Goal: Information Seeking & Learning: Learn about a topic

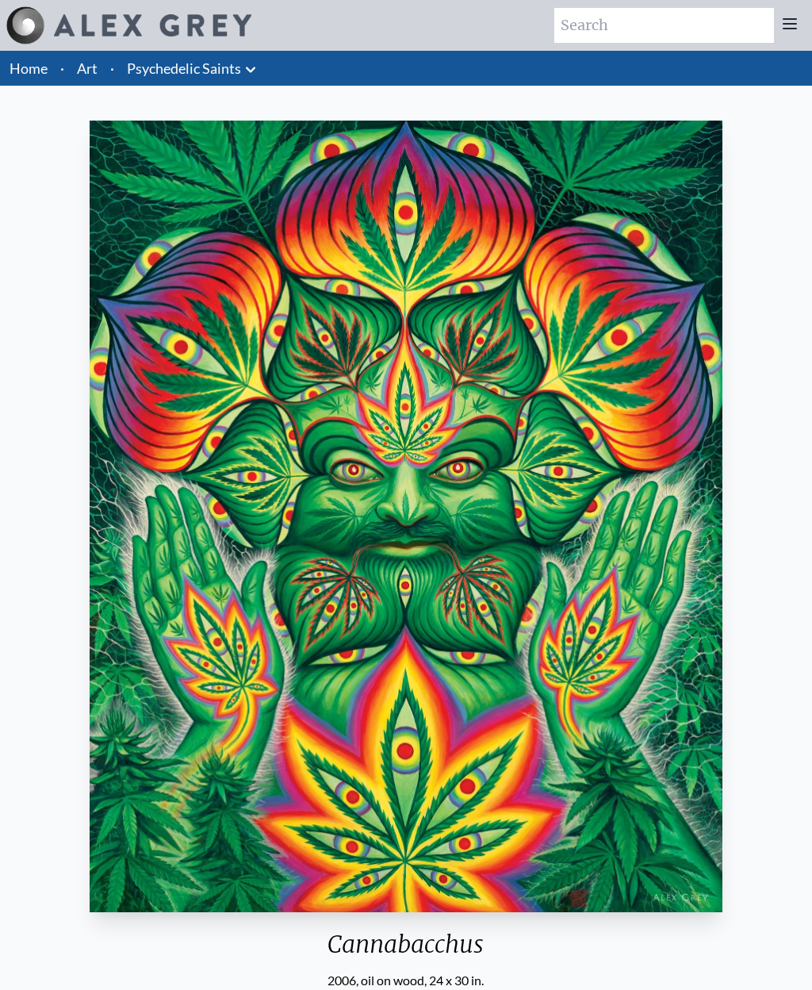
scroll to position [79, 19]
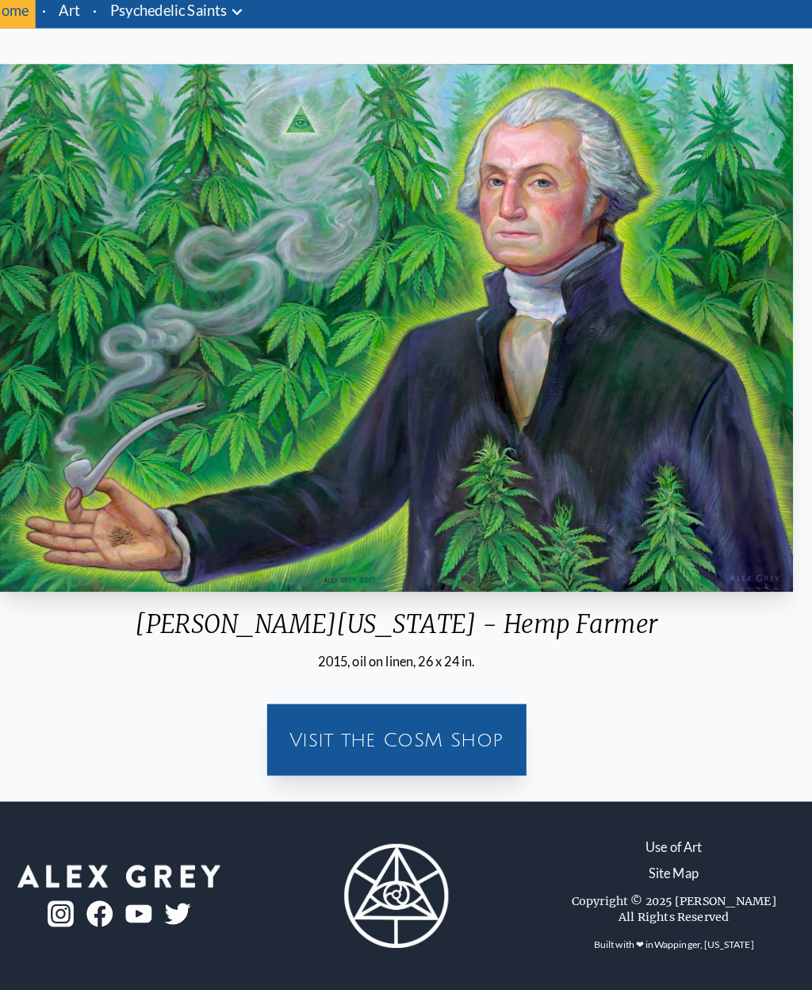
scroll to position [55, 0]
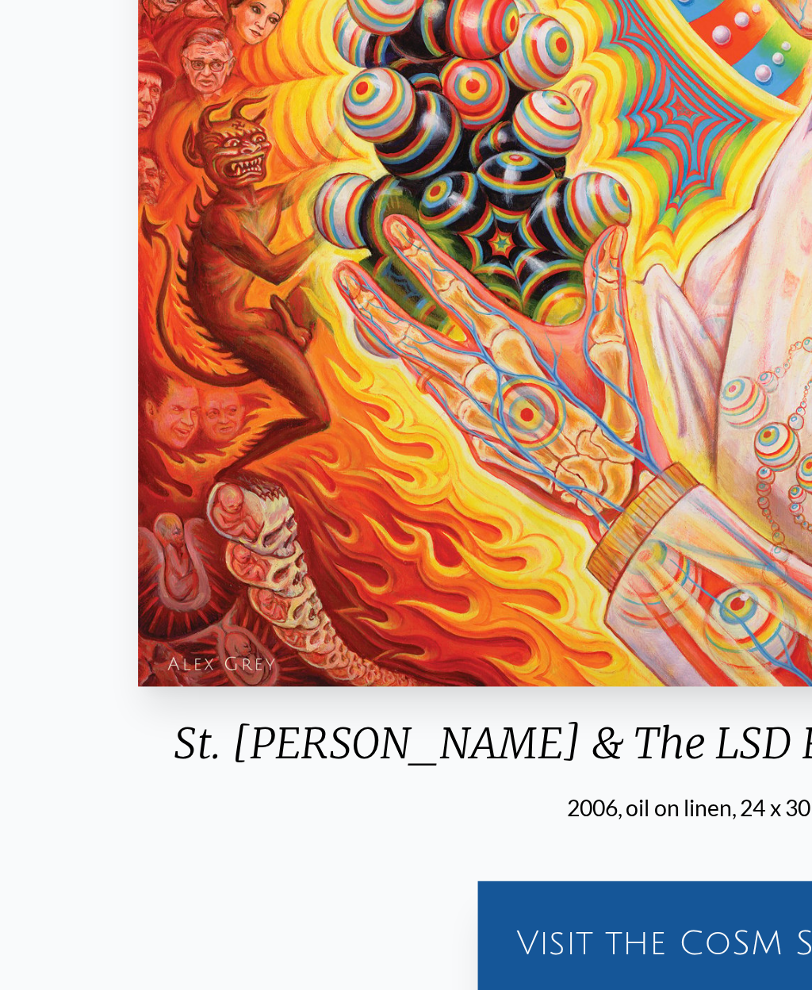
scroll to position [125, 0]
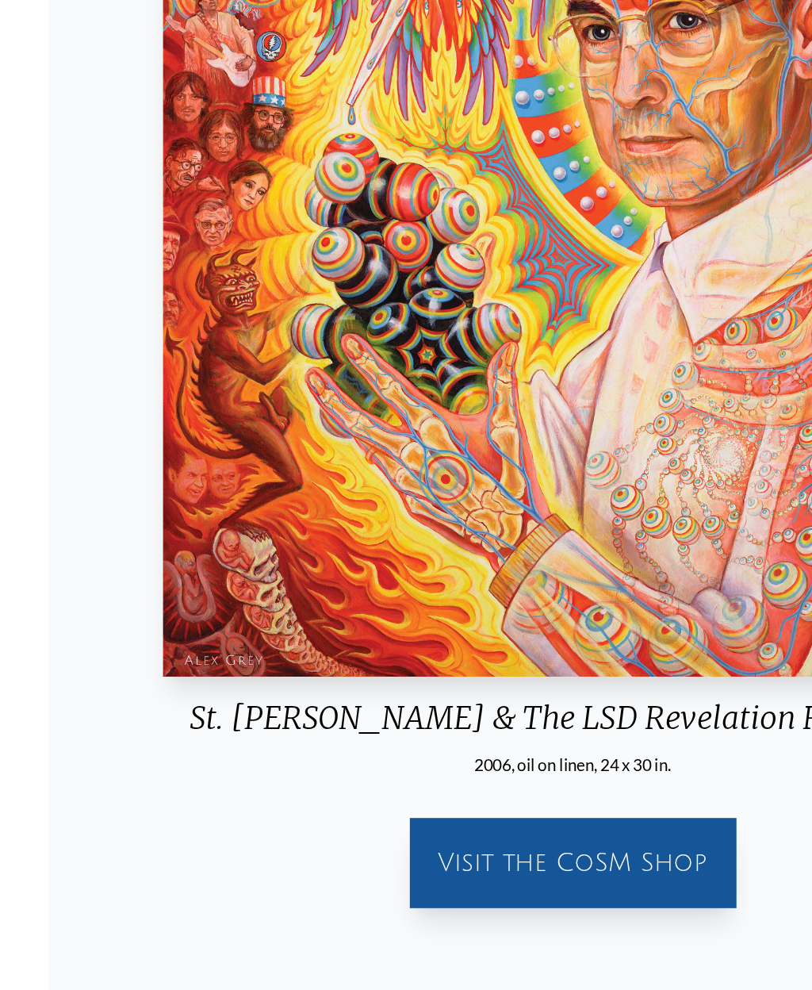
scroll to position [210, 0]
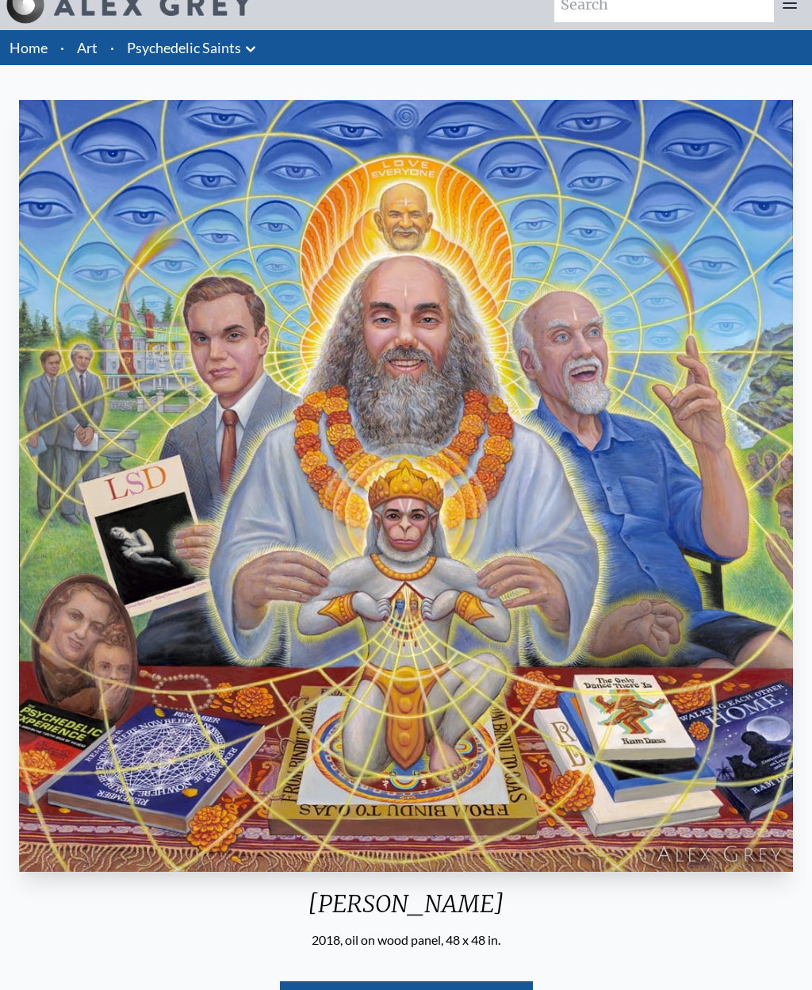
scroll to position [21, 0]
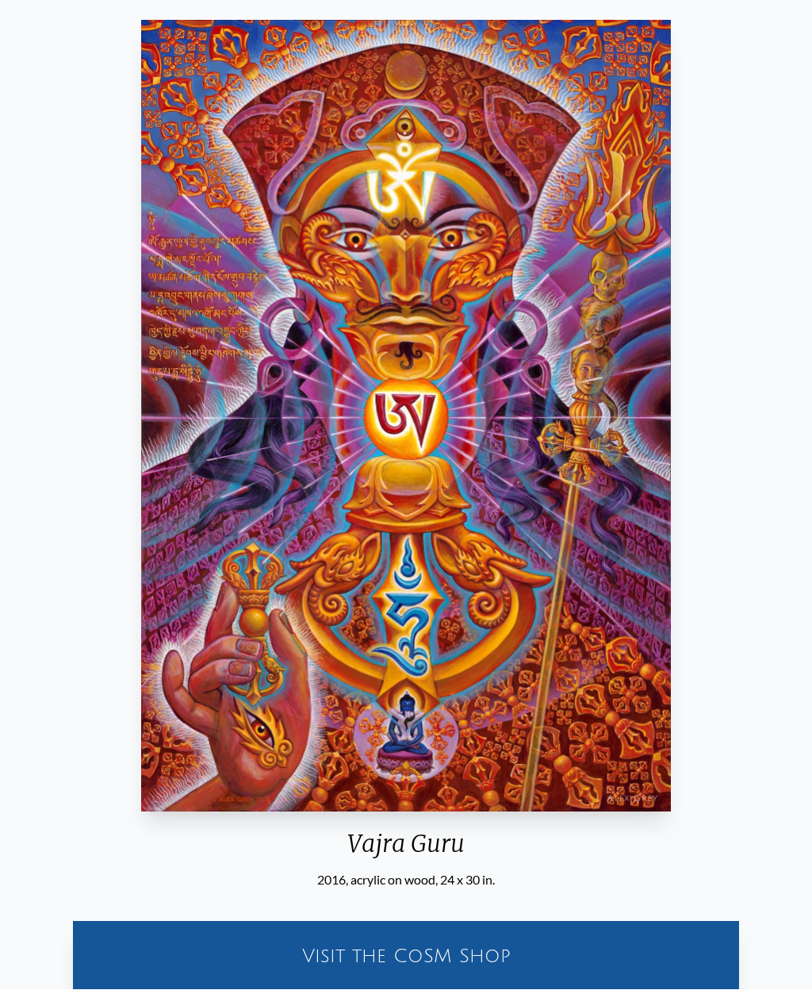
scroll to position [101, 0]
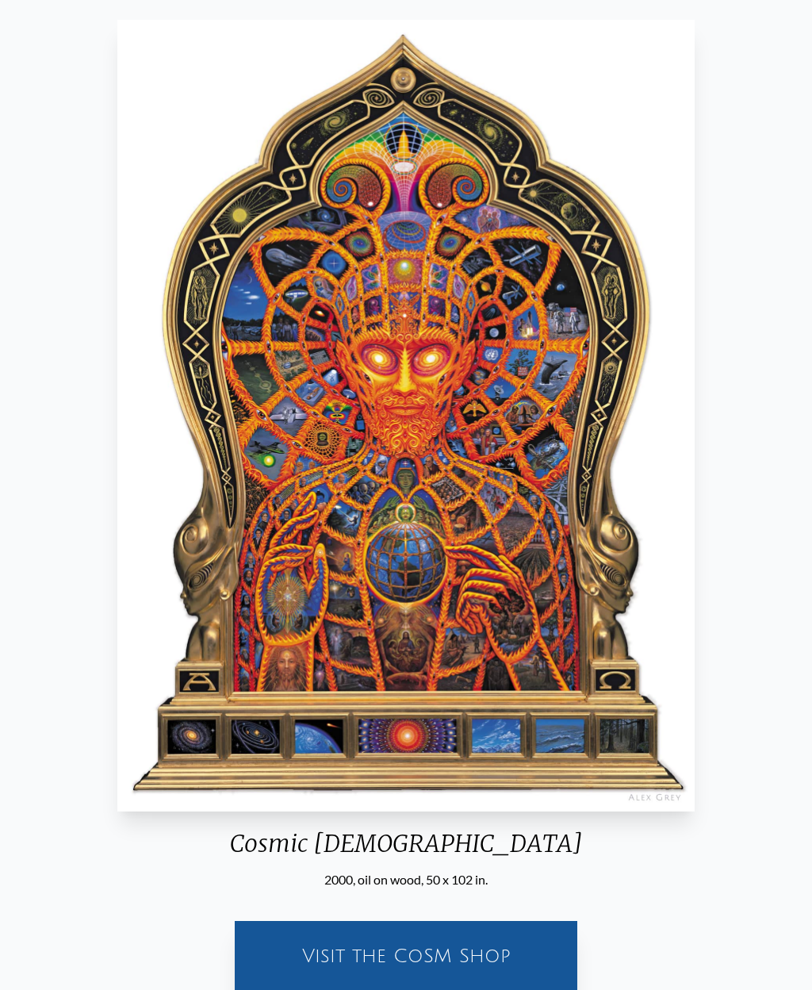
scroll to position [100, 0]
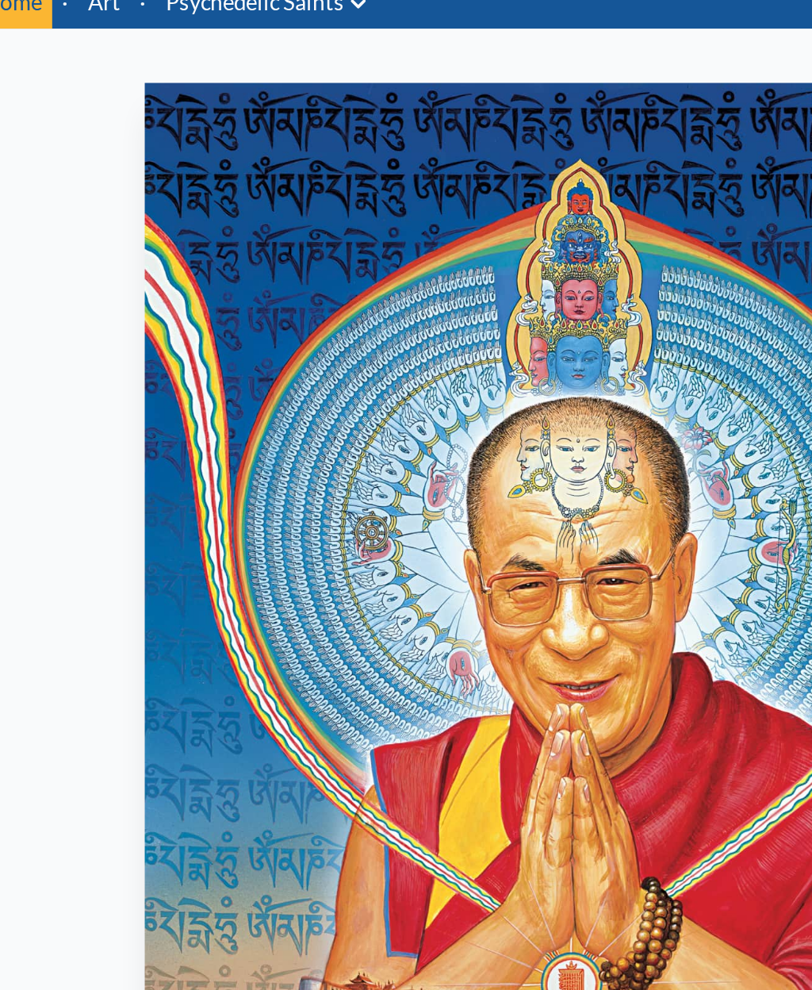
scroll to position [27, 0]
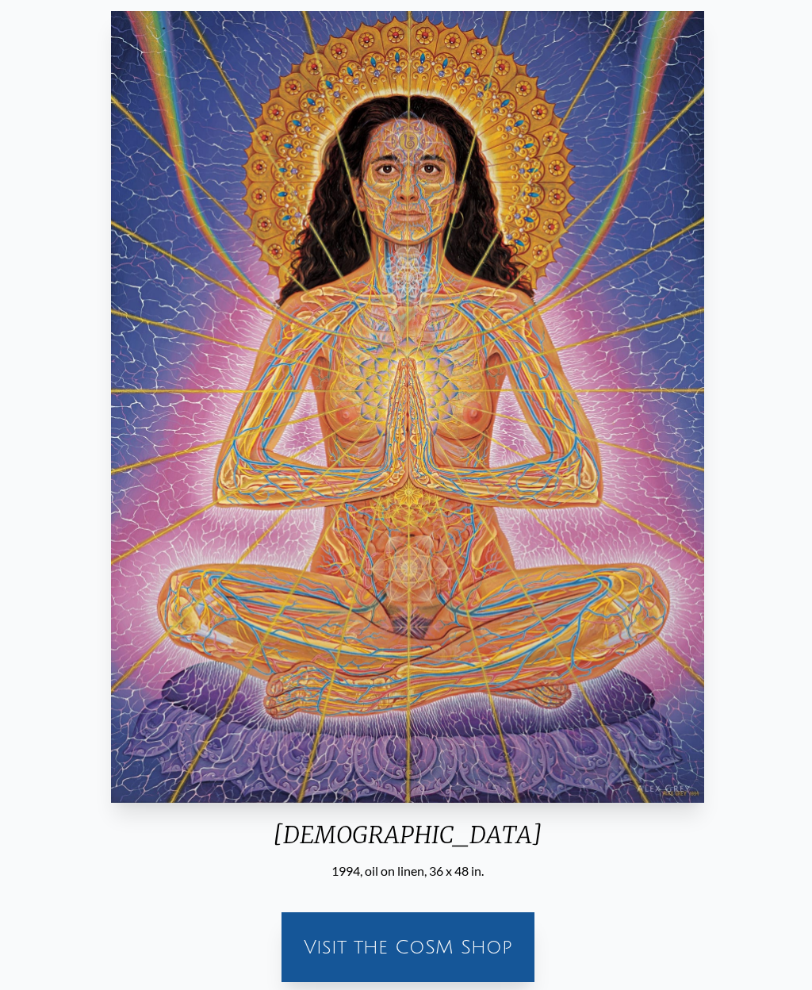
scroll to position [109, 0]
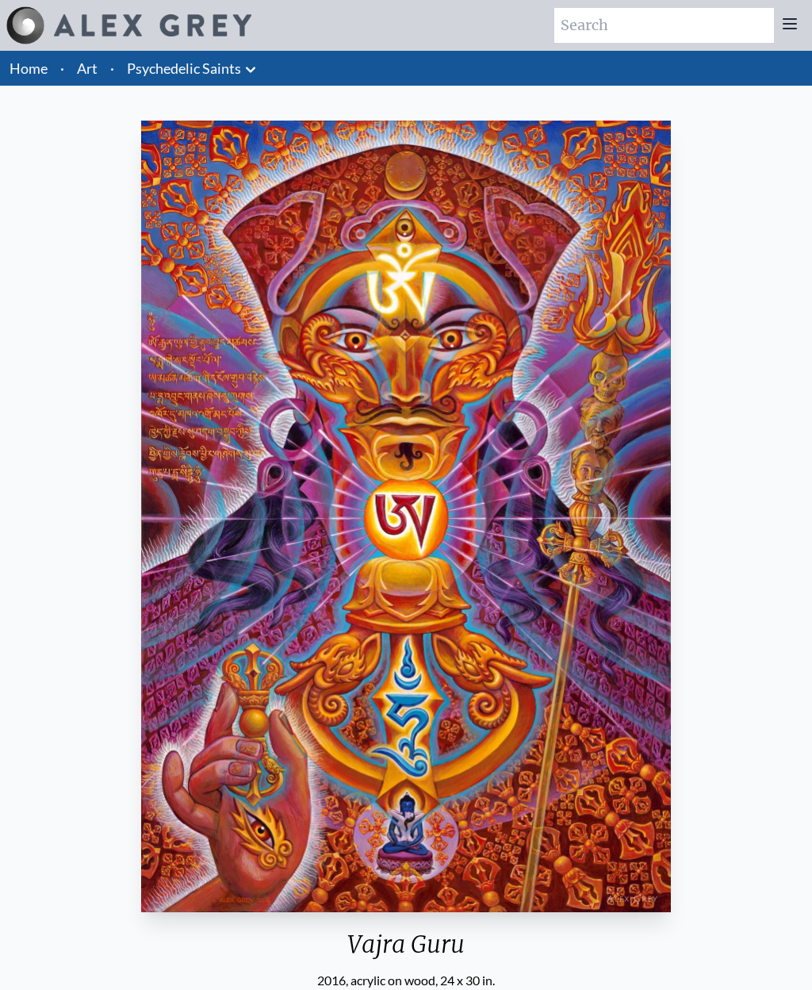
click at [88, 70] on link "Art" at bounding box center [87, 68] width 21 height 22
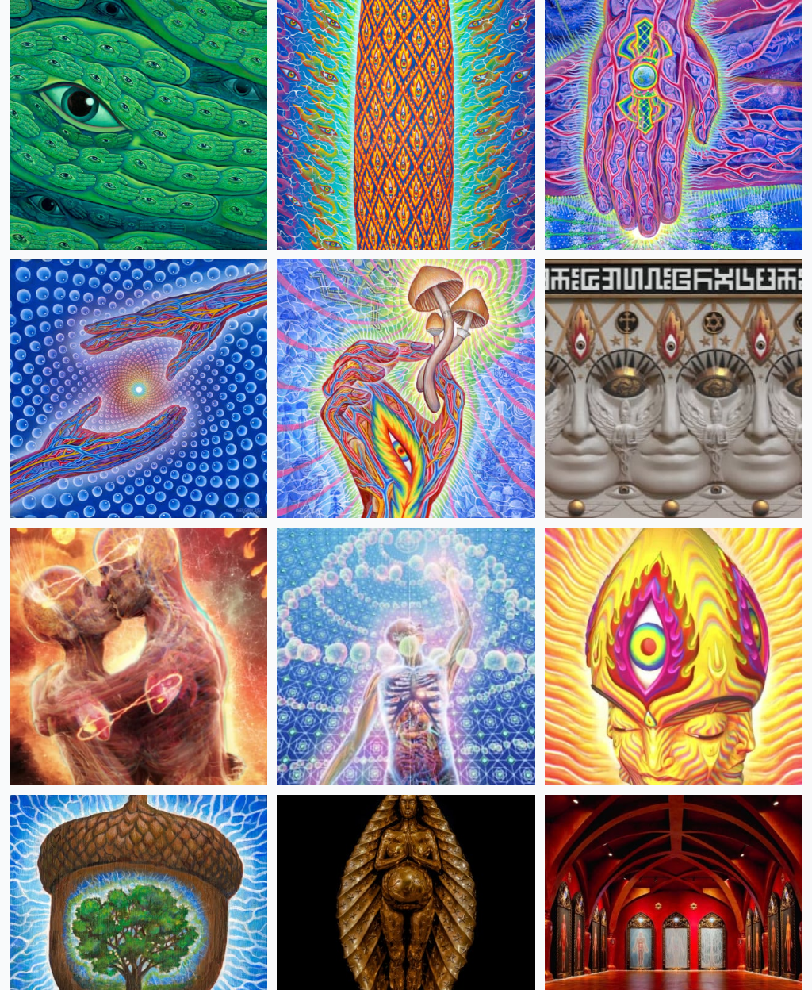
scroll to position [185, 0]
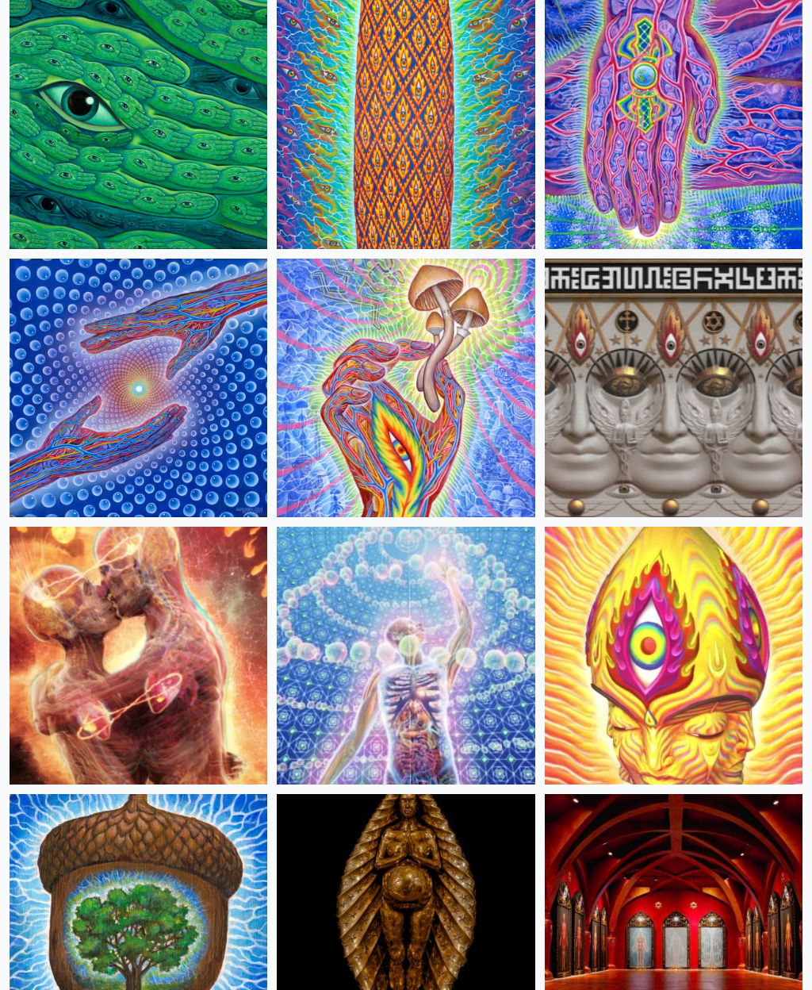
click at [380, 421] on img at bounding box center [406, 388] width 258 height 258
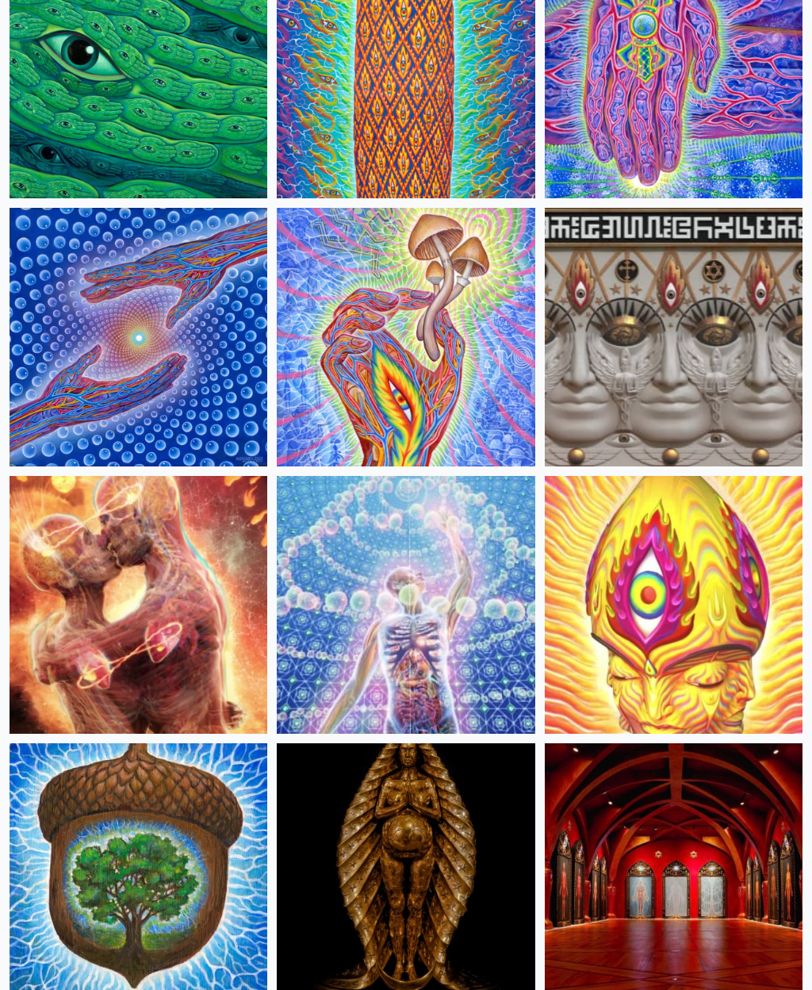
scroll to position [240, 0]
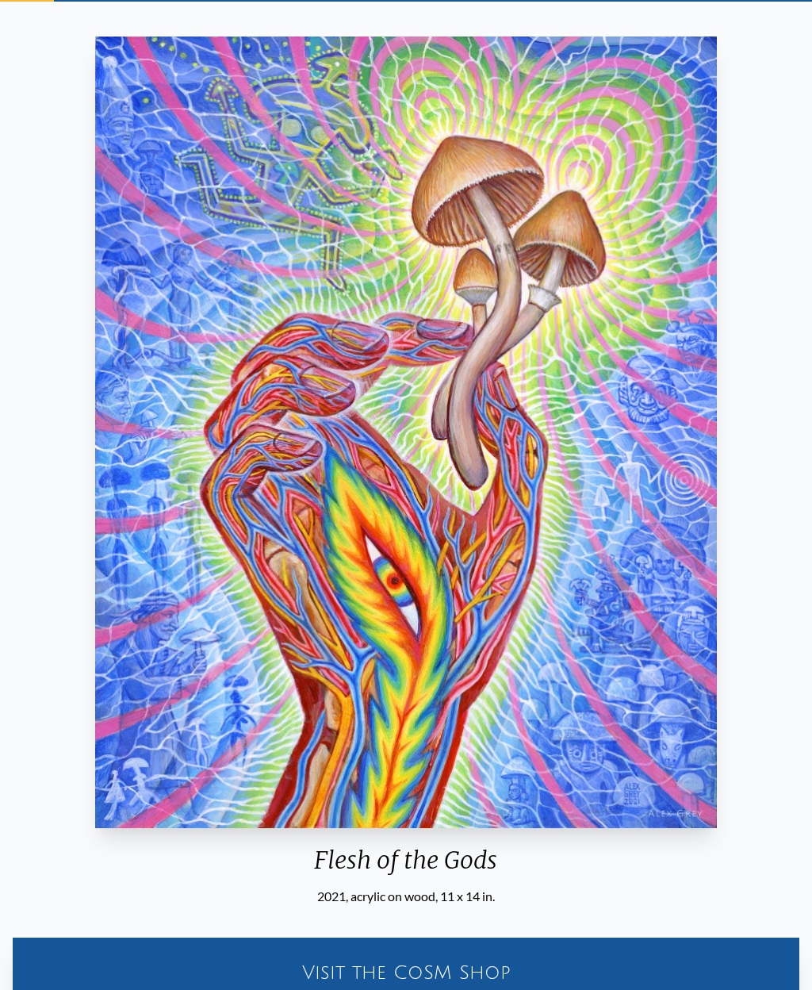
scroll to position [112, 0]
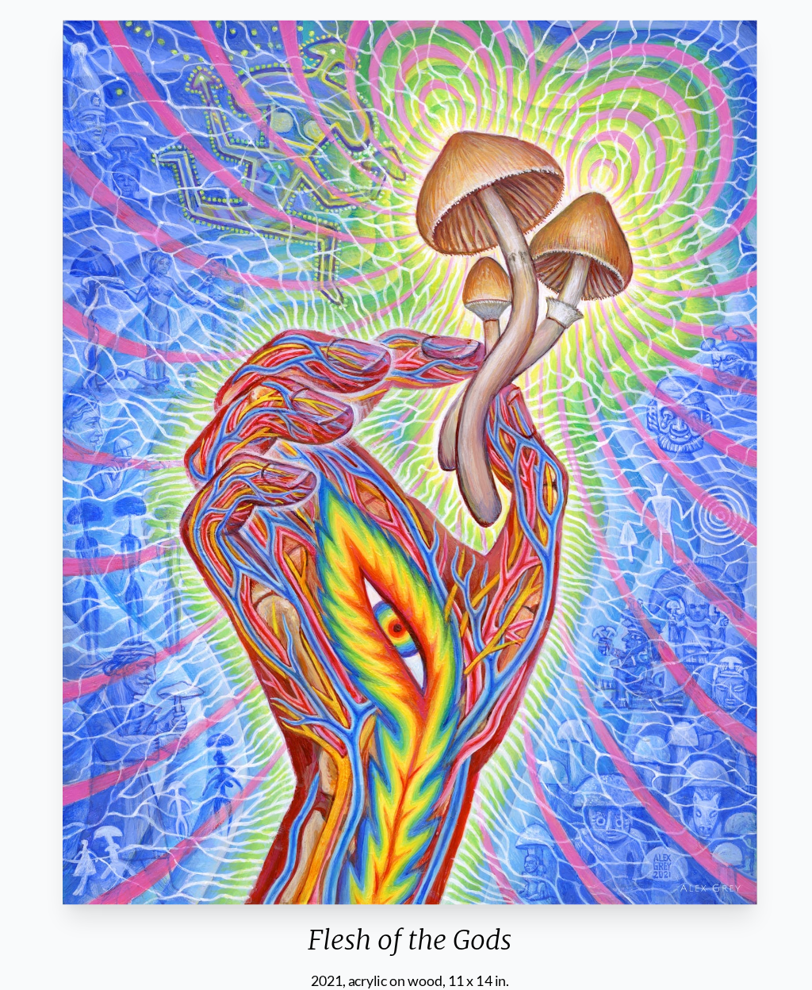
scroll to position [102, 0]
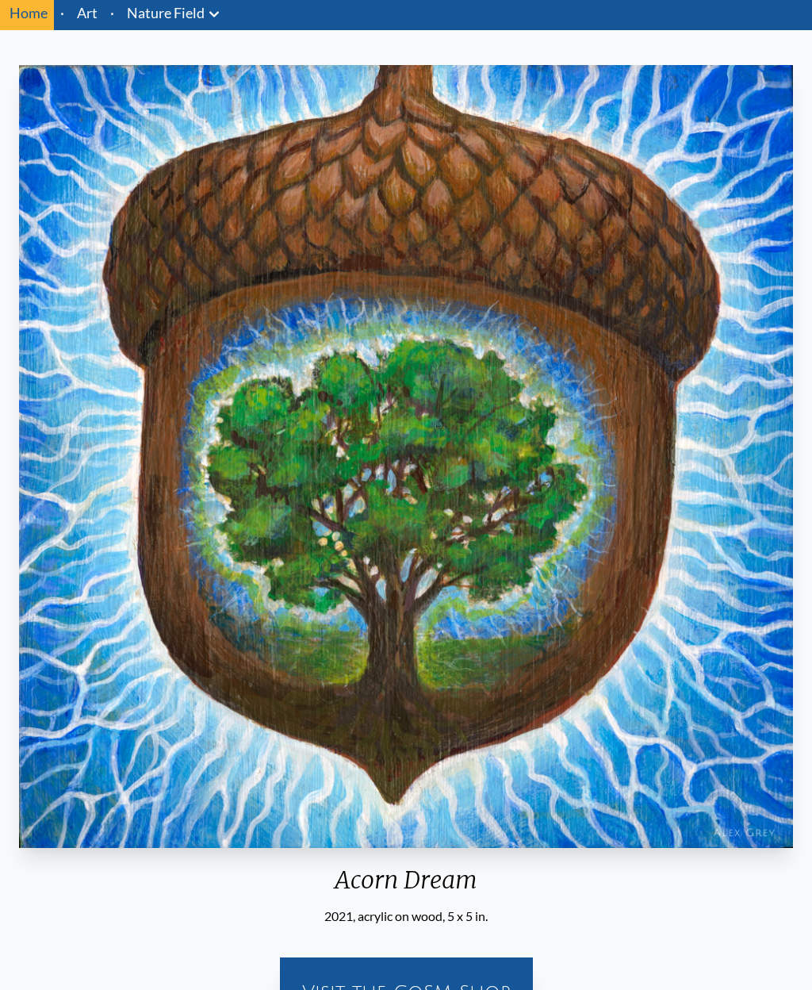
scroll to position [56, 0]
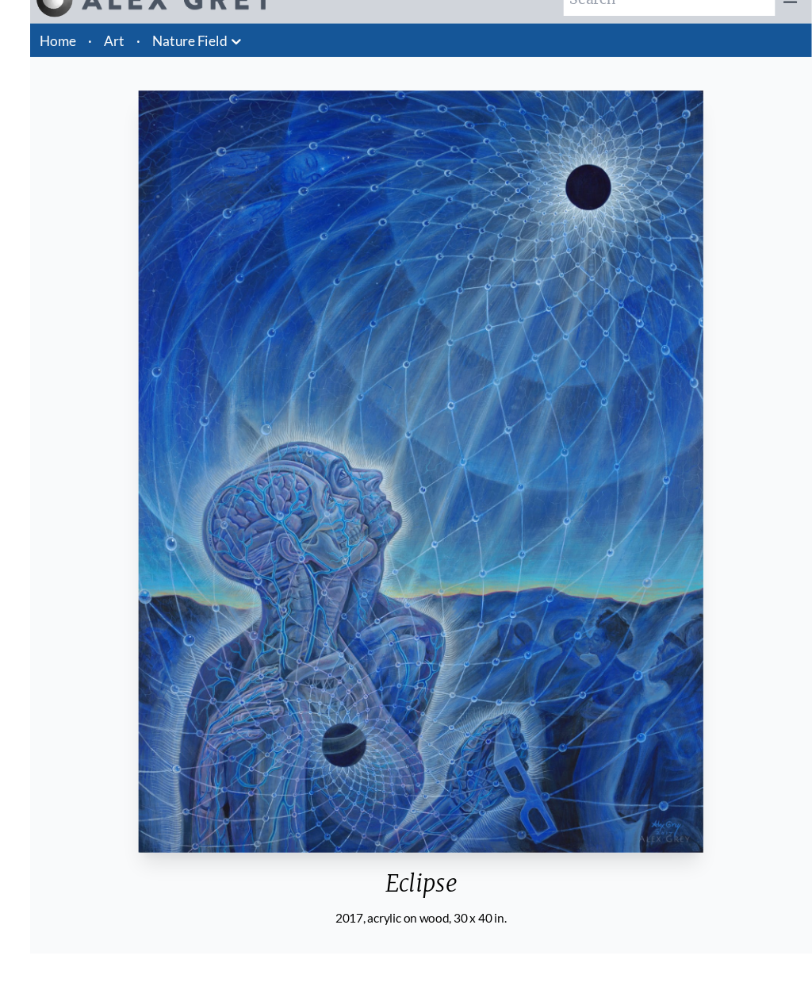
scroll to position [81, 0]
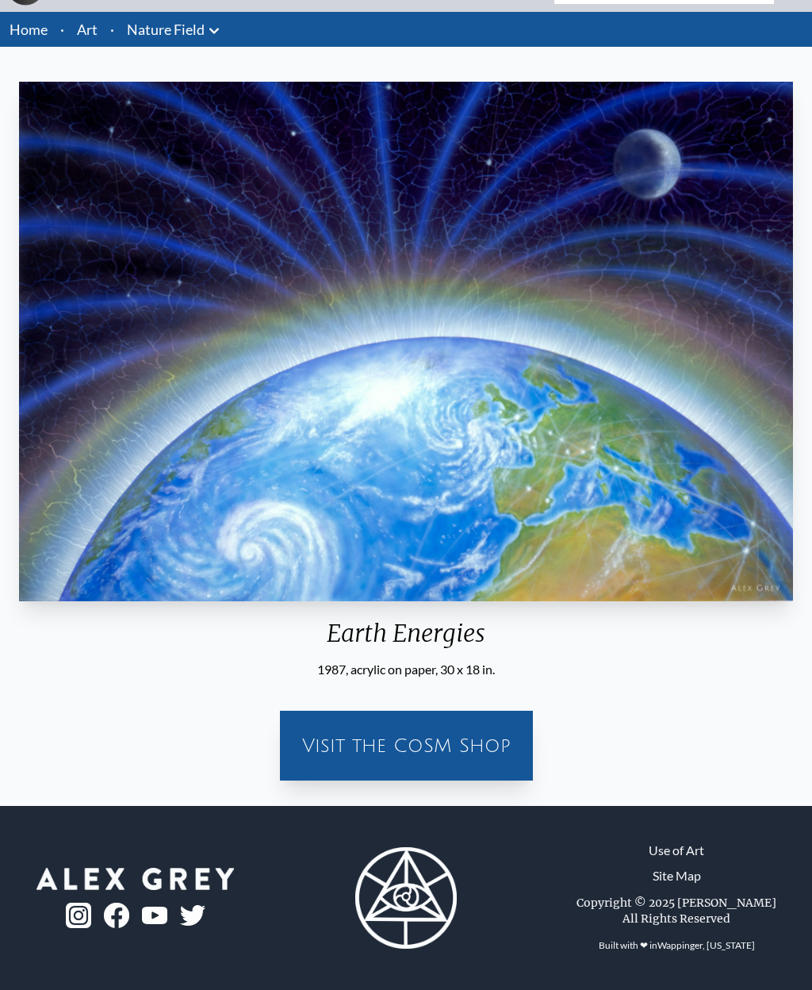
scroll to position [55, 0]
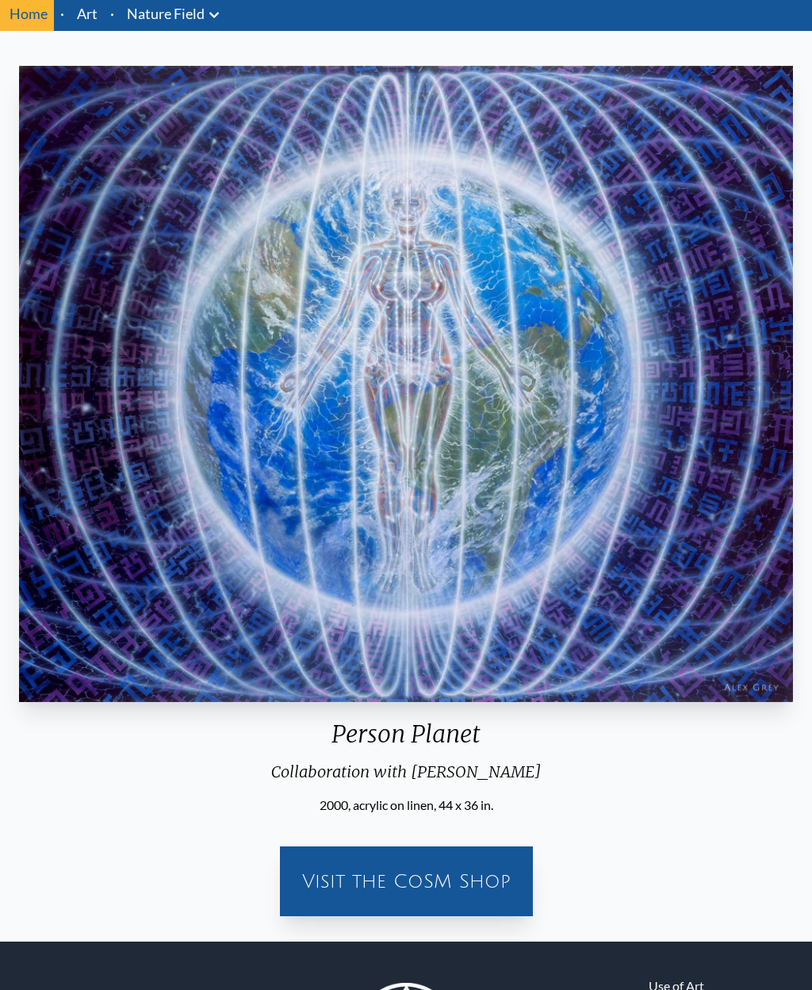
click at [87, 14] on link "Art" at bounding box center [87, 13] width 21 height 22
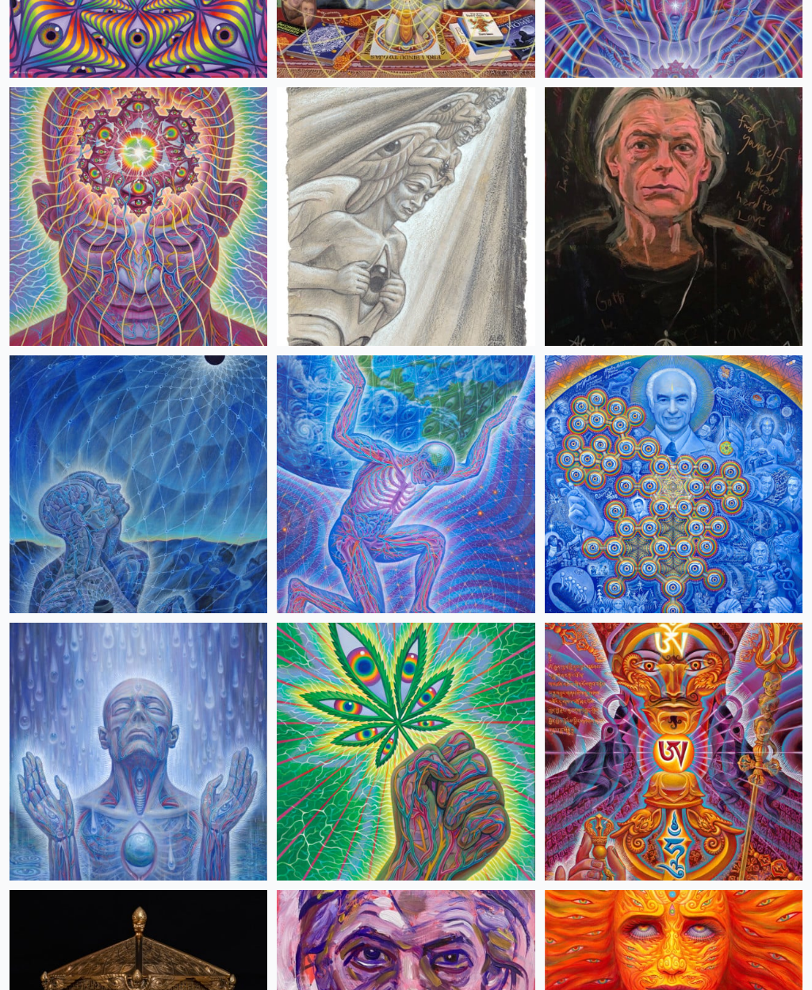
scroll to position [2770, 0]
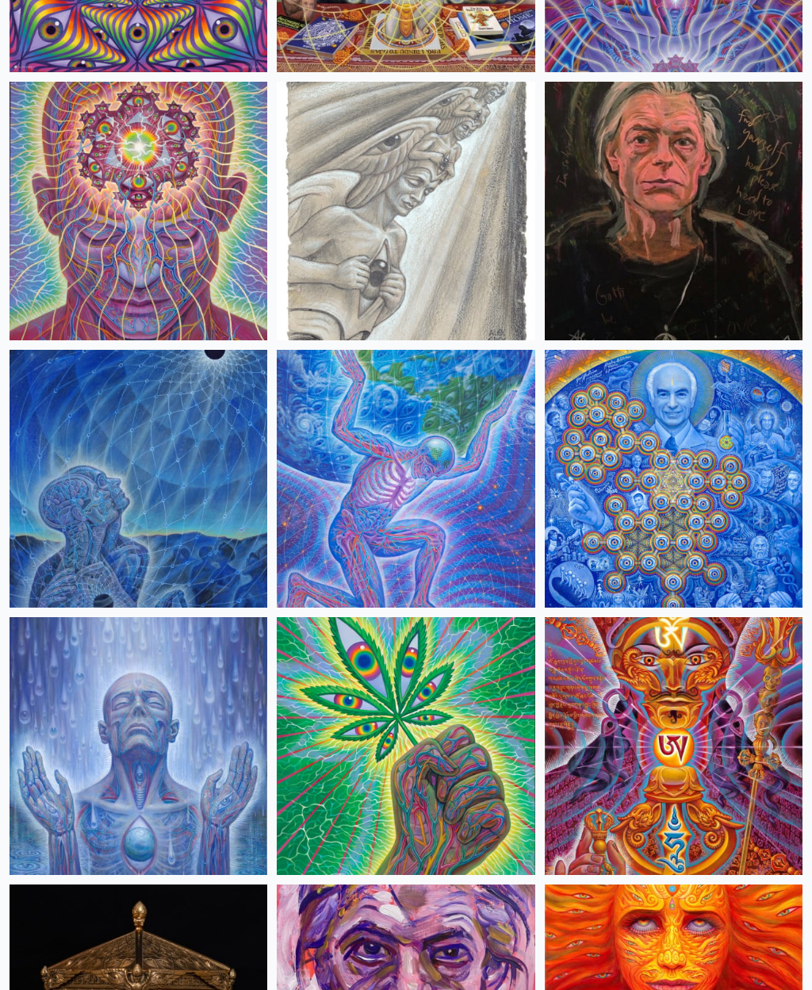
click at [91, 267] on img at bounding box center [139, 212] width 258 height 258
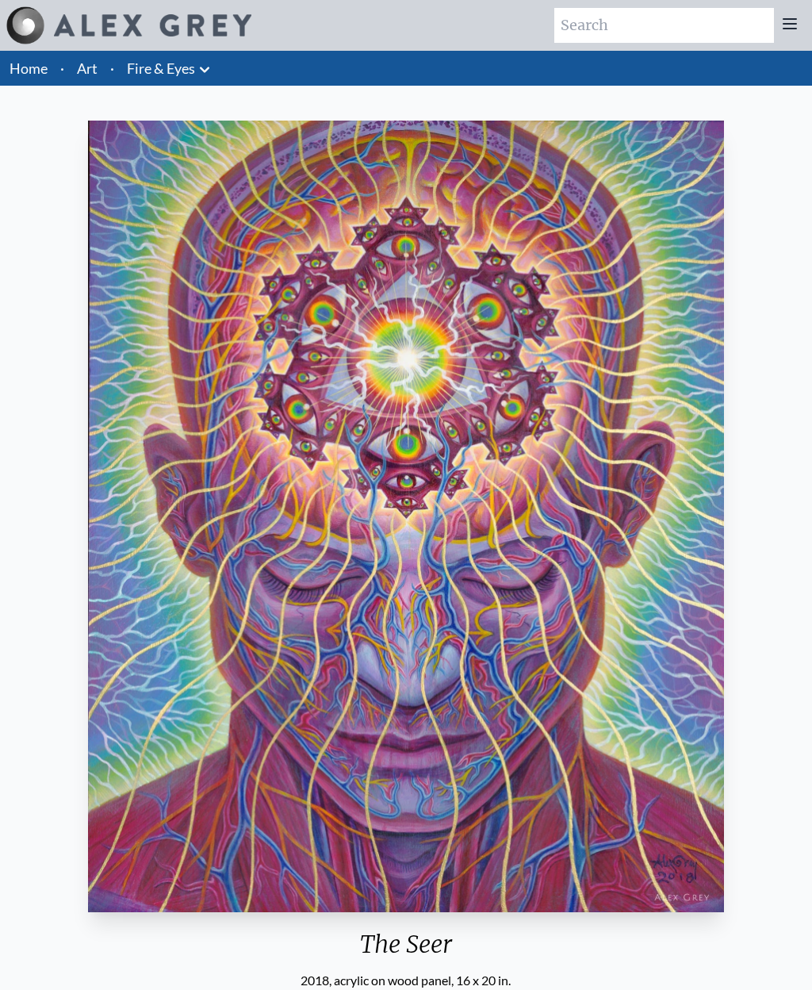
click at [91, 75] on link "Art" at bounding box center [87, 68] width 21 height 22
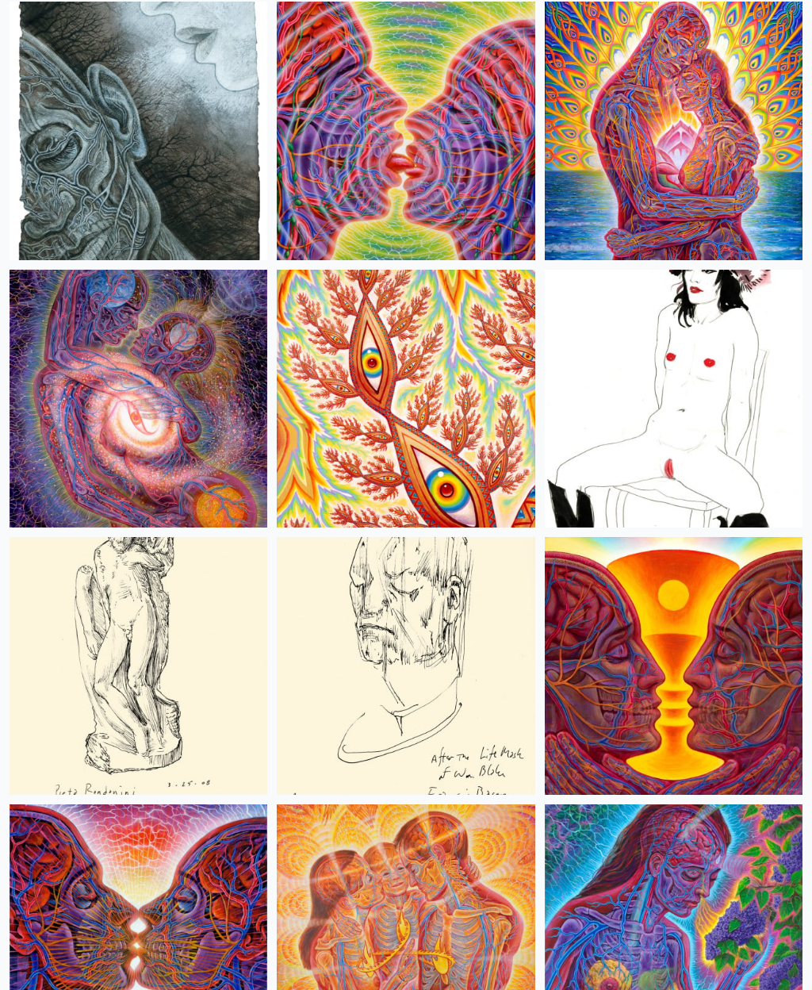
scroll to position [7394, 0]
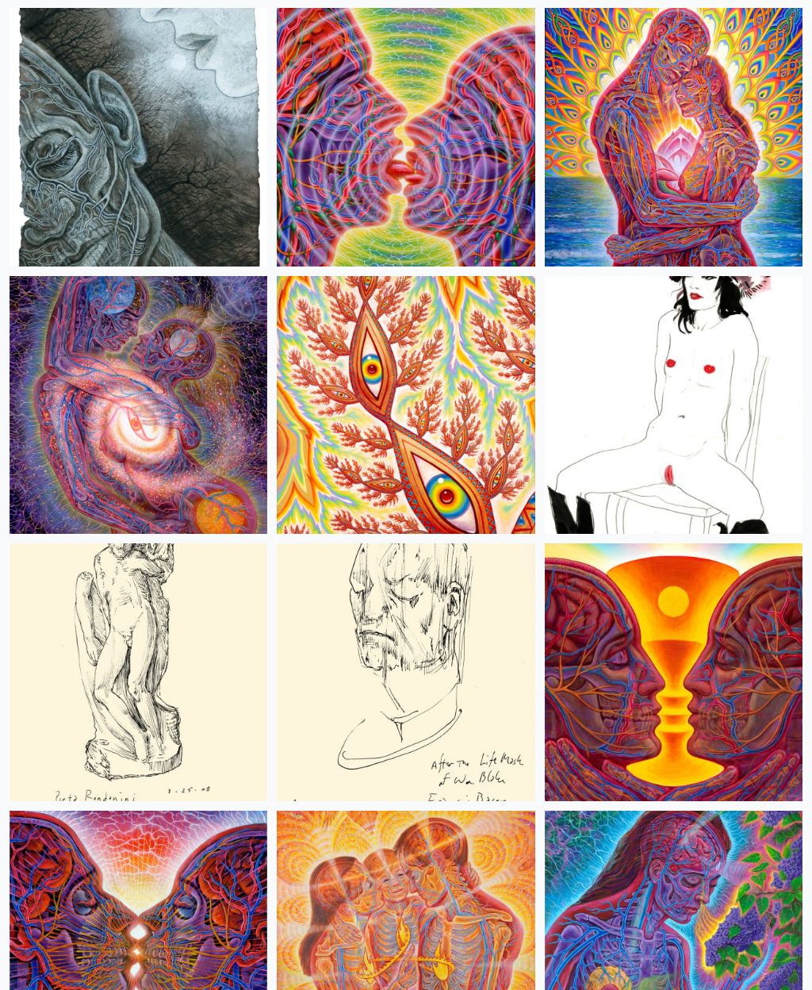
click at [740, 445] on img at bounding box center [674, 406] width 258 height 258
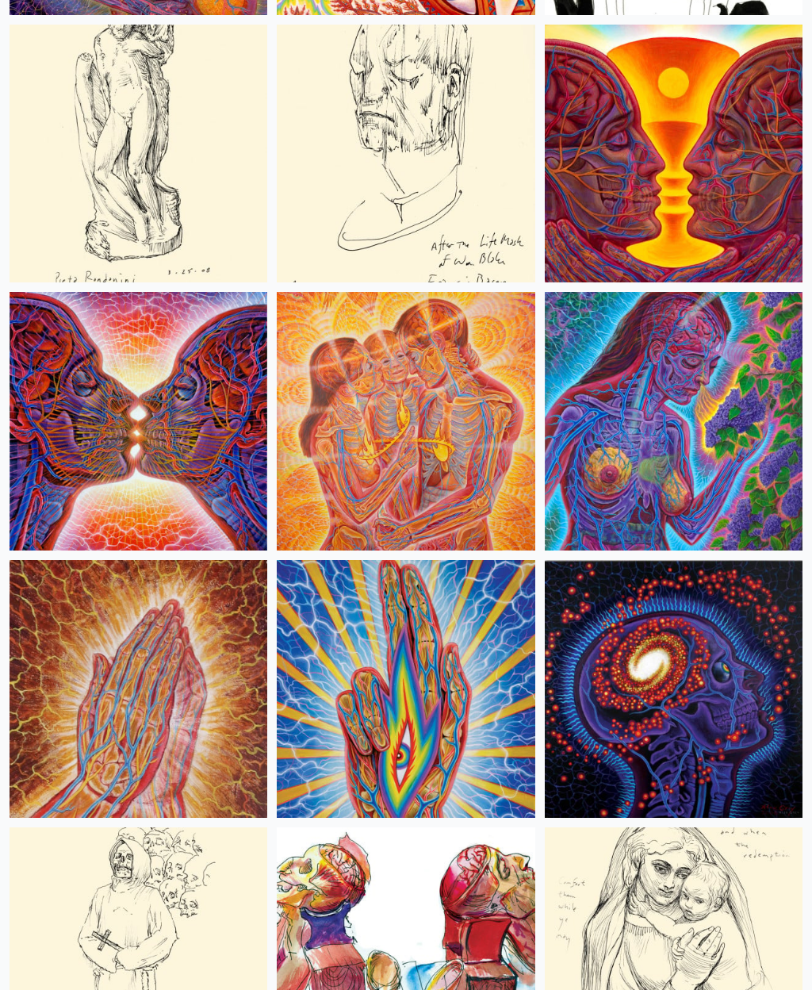
scroll to position [7920, 0]
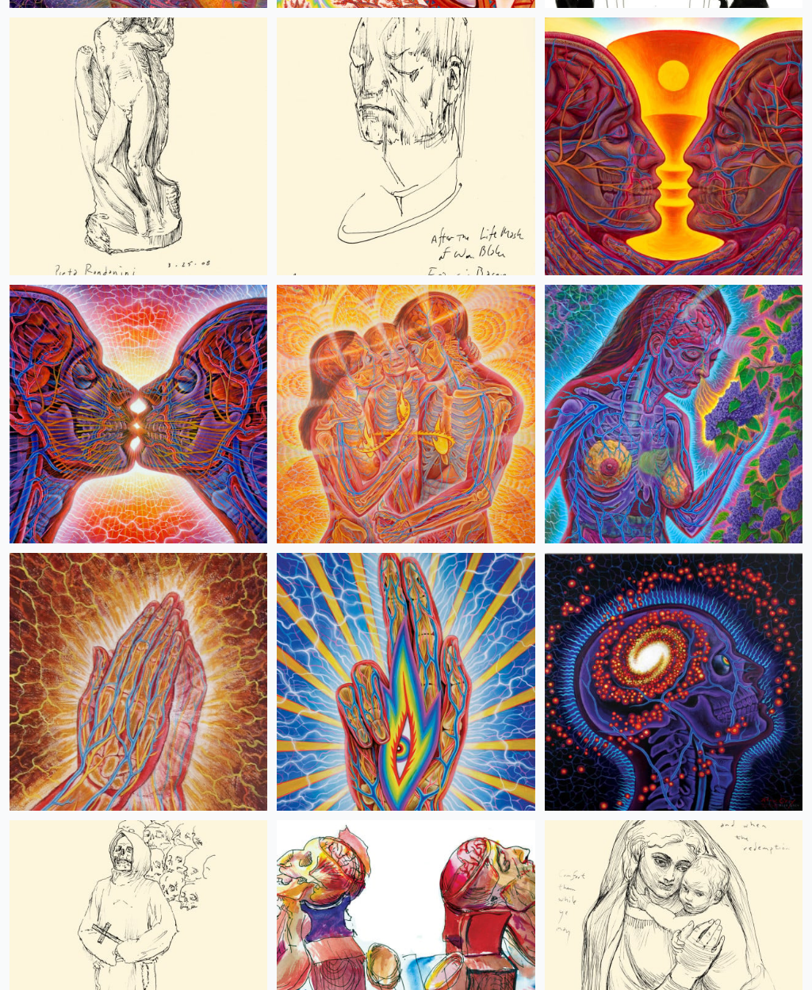
click at [94, 489] on img at bounding box center [139, 415] width 258 height 258
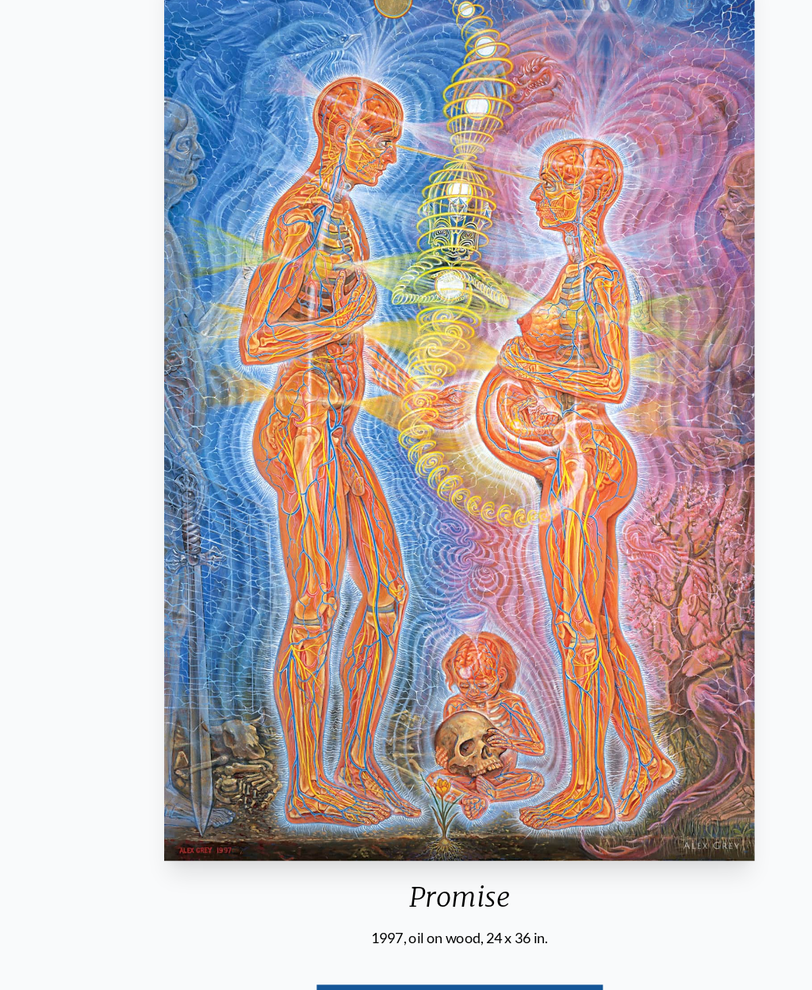
scroll to position [86, 0]
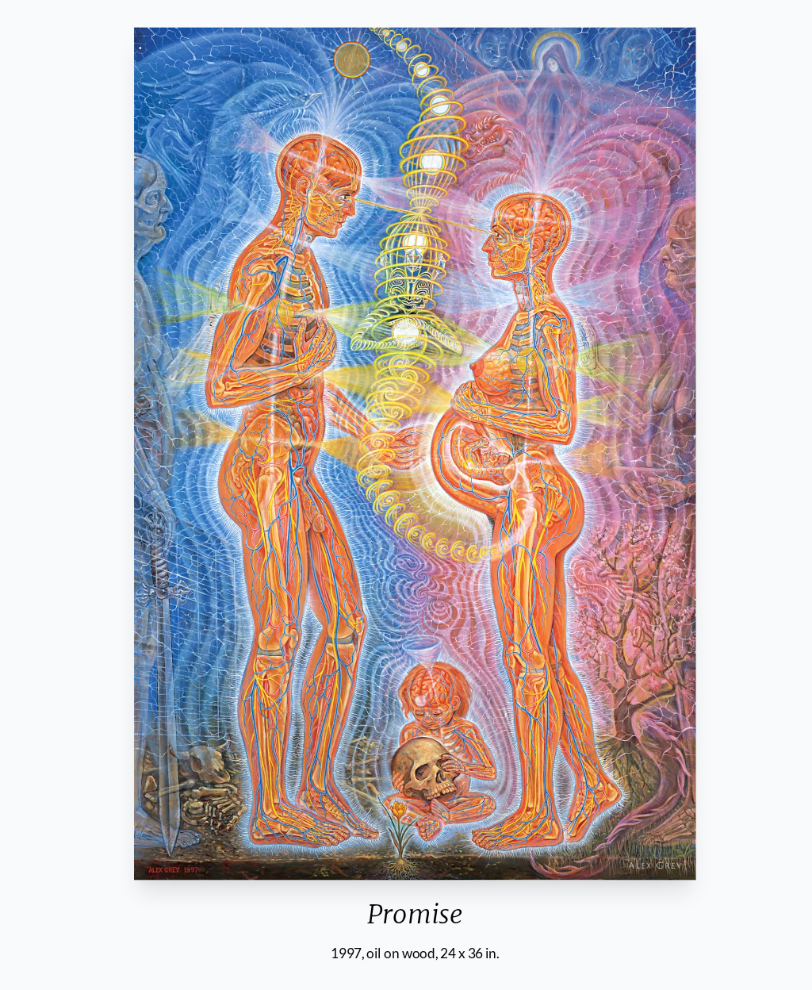
scroll to position [95, 0]
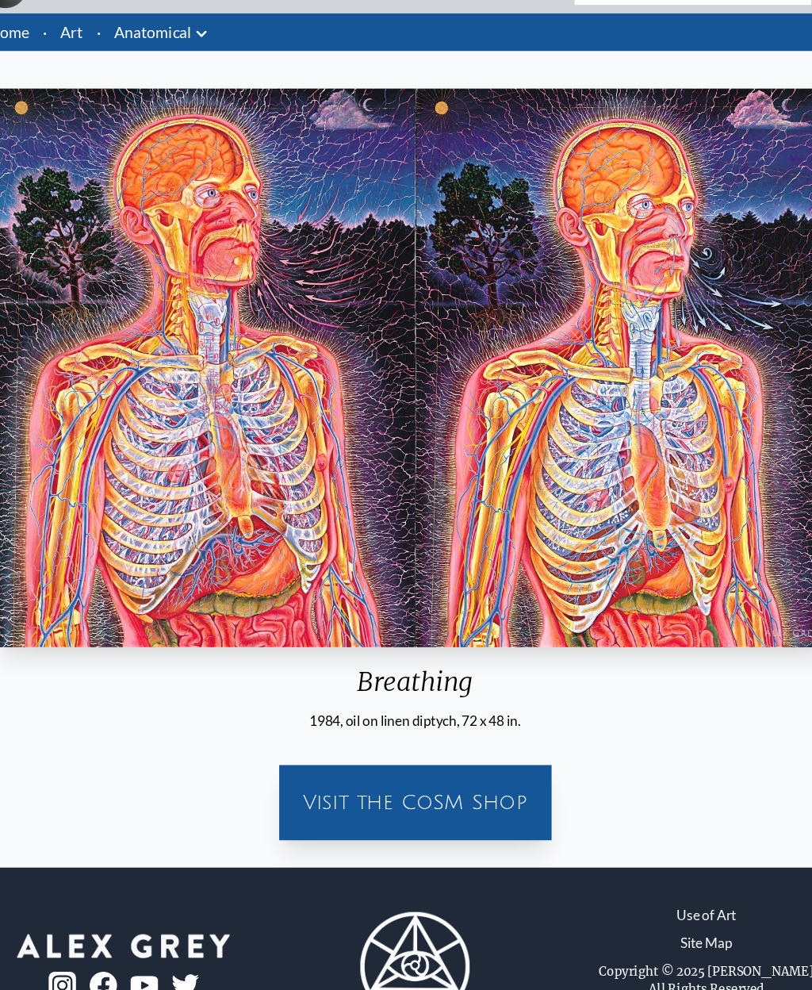
scroll to position [55, 0]
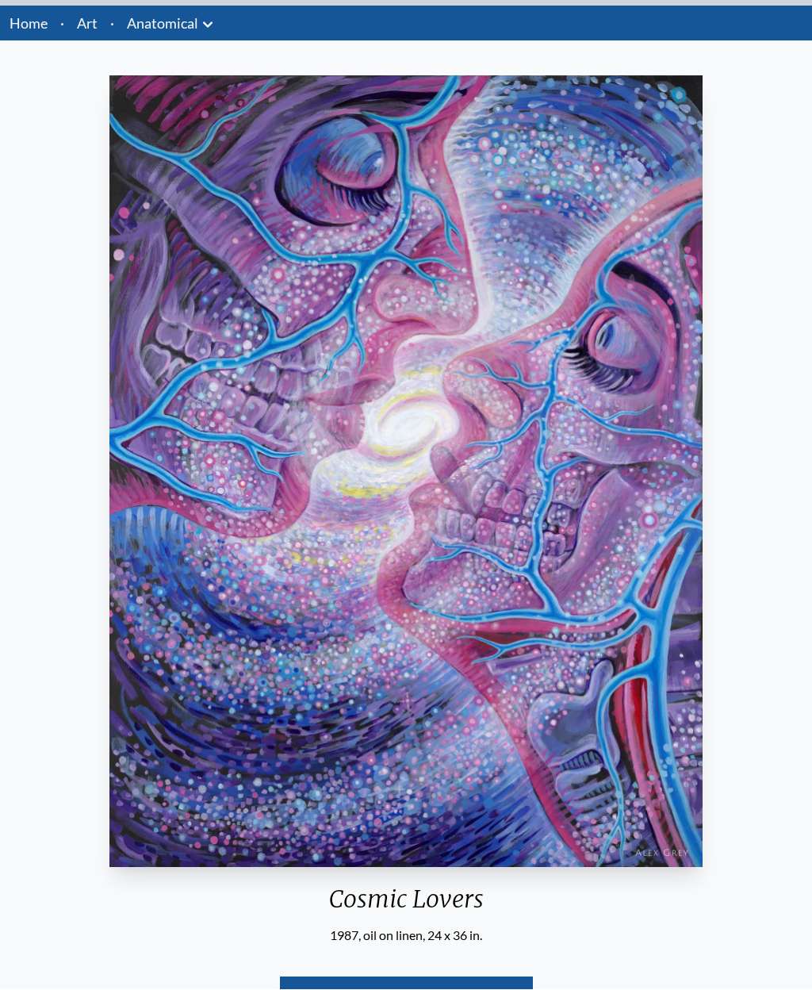
scroll to position [45, 0]
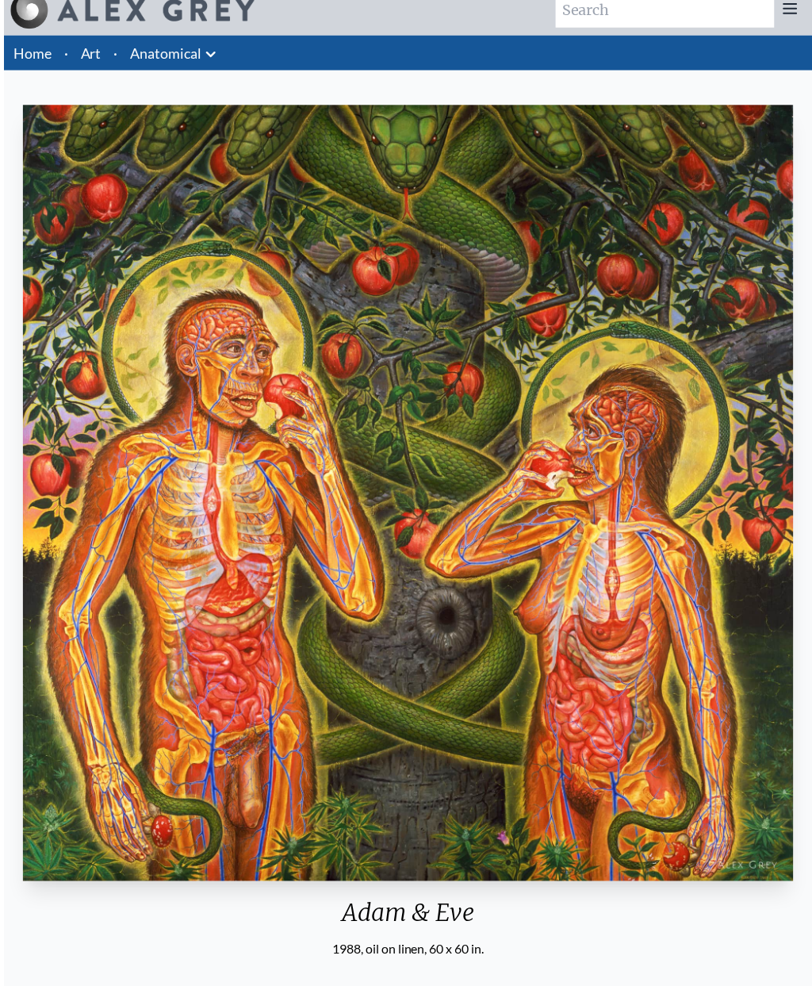
scroll to position [2, 0]
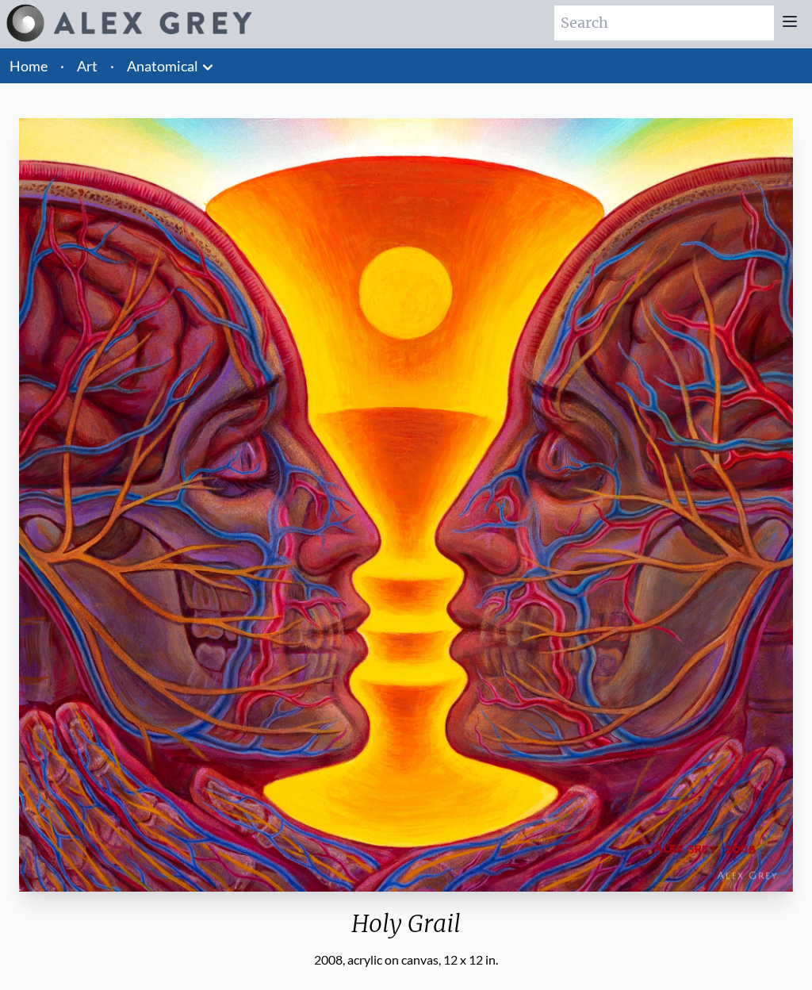
scroll to position [5, 0]
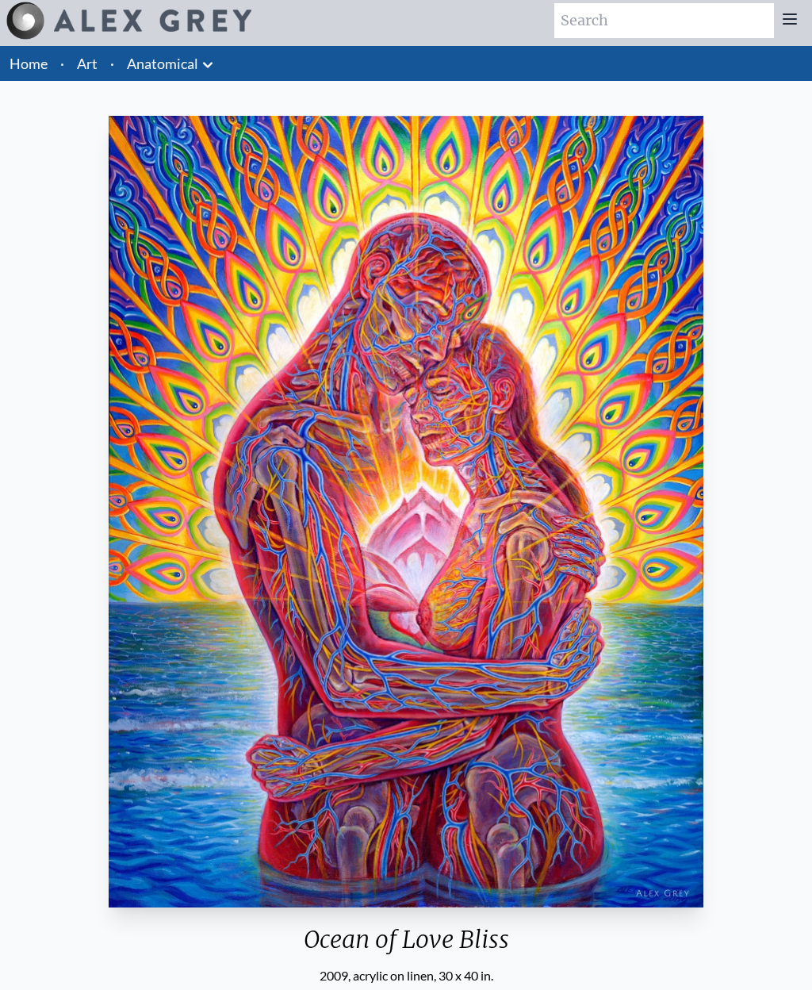
click at [92, 68] on link "Art" at bounding box center [87, 63] width 21 height 22
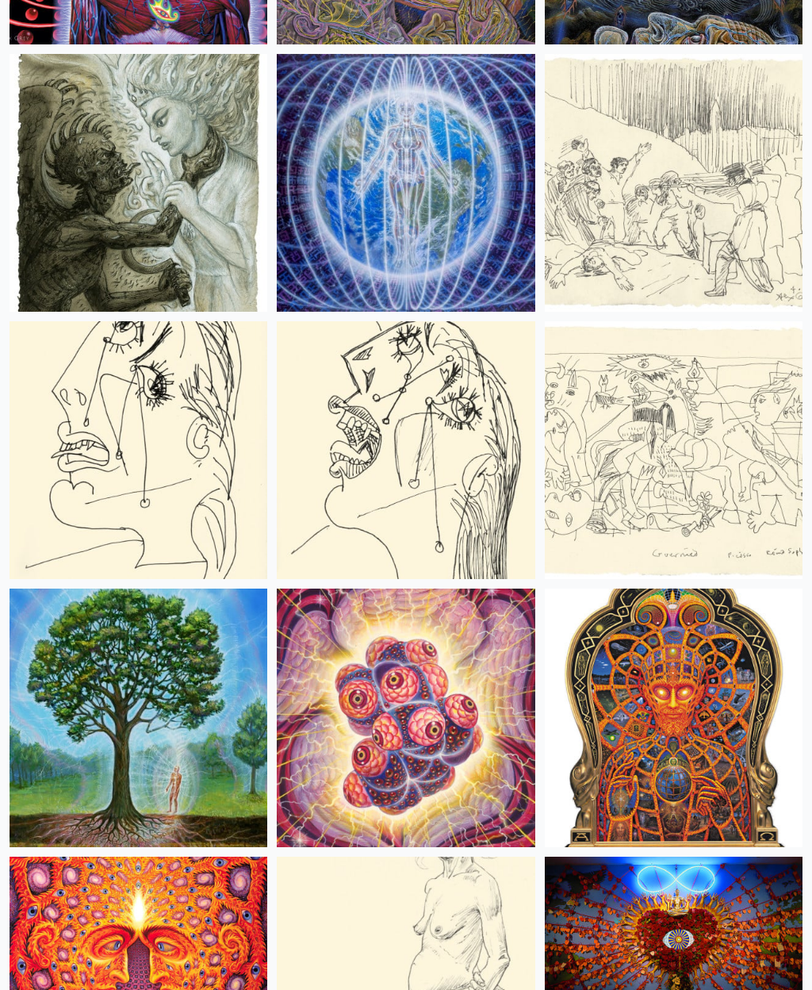
scroll to position [14570, 0]
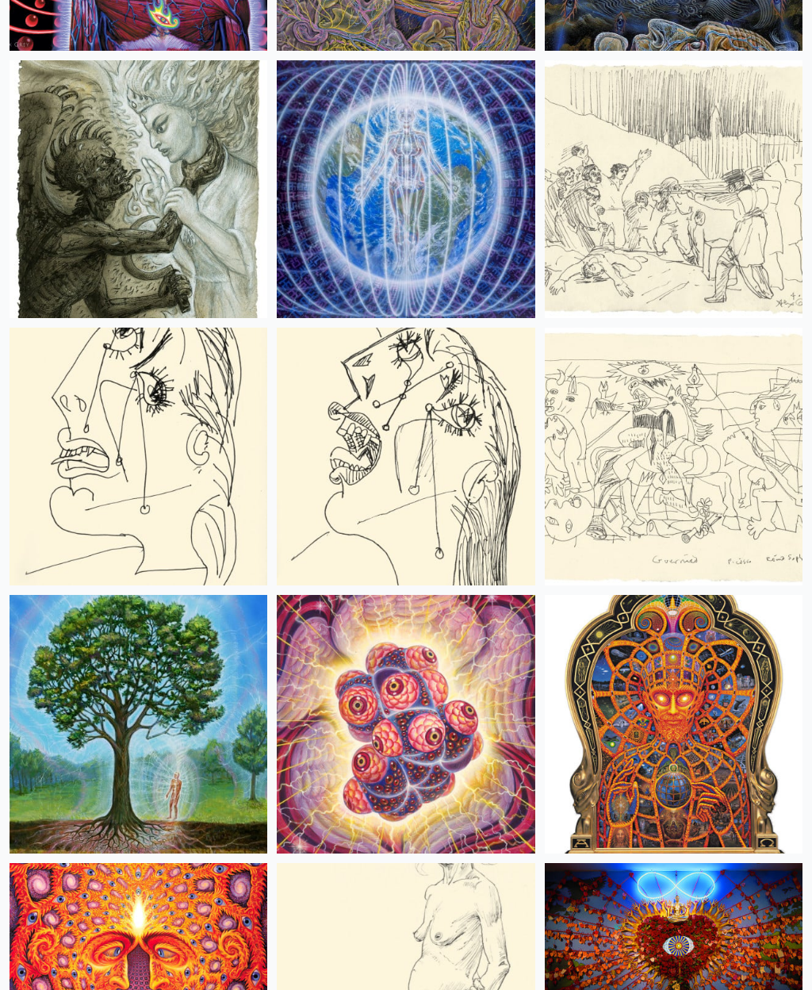
click at [163, 221] on img at bounding box center [139, 189] width 258 height 258
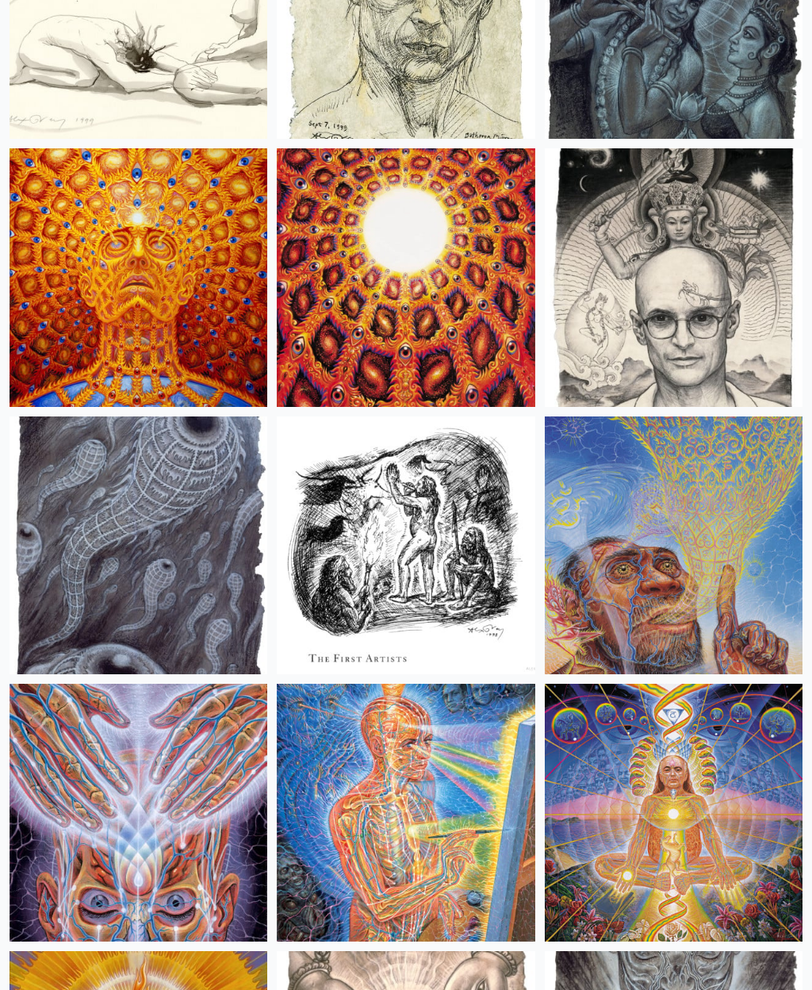
scroll to position [15824, 0]
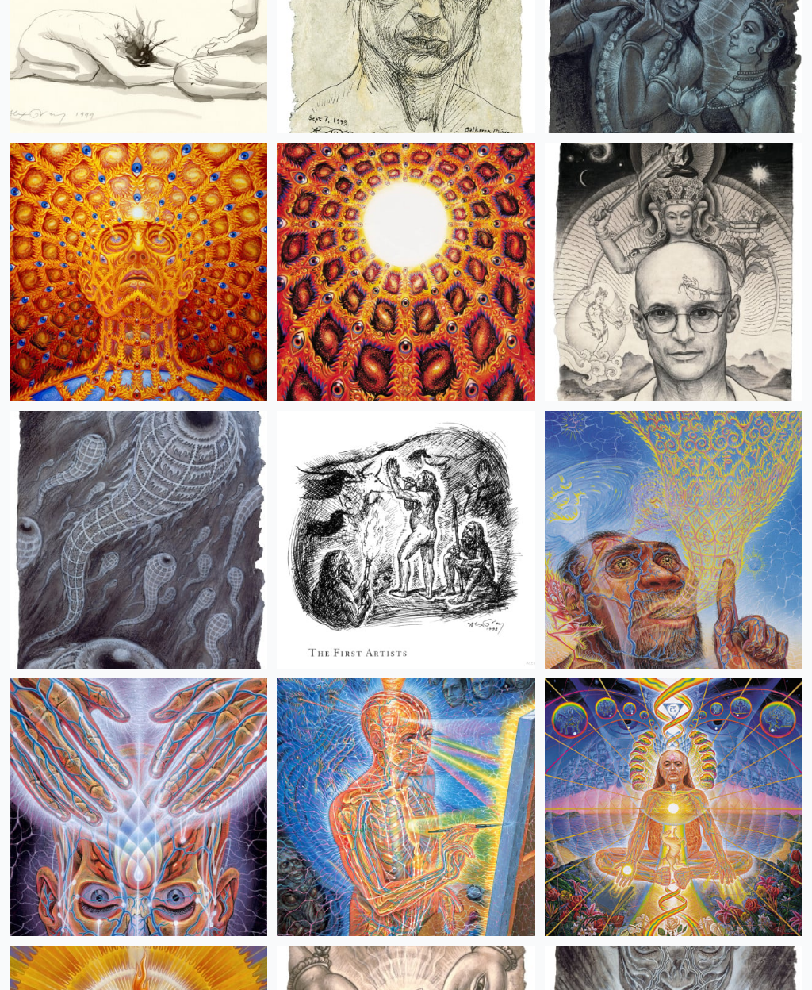
click at [707, 303] on img at bounding box center [674, 273] width 258 height 258
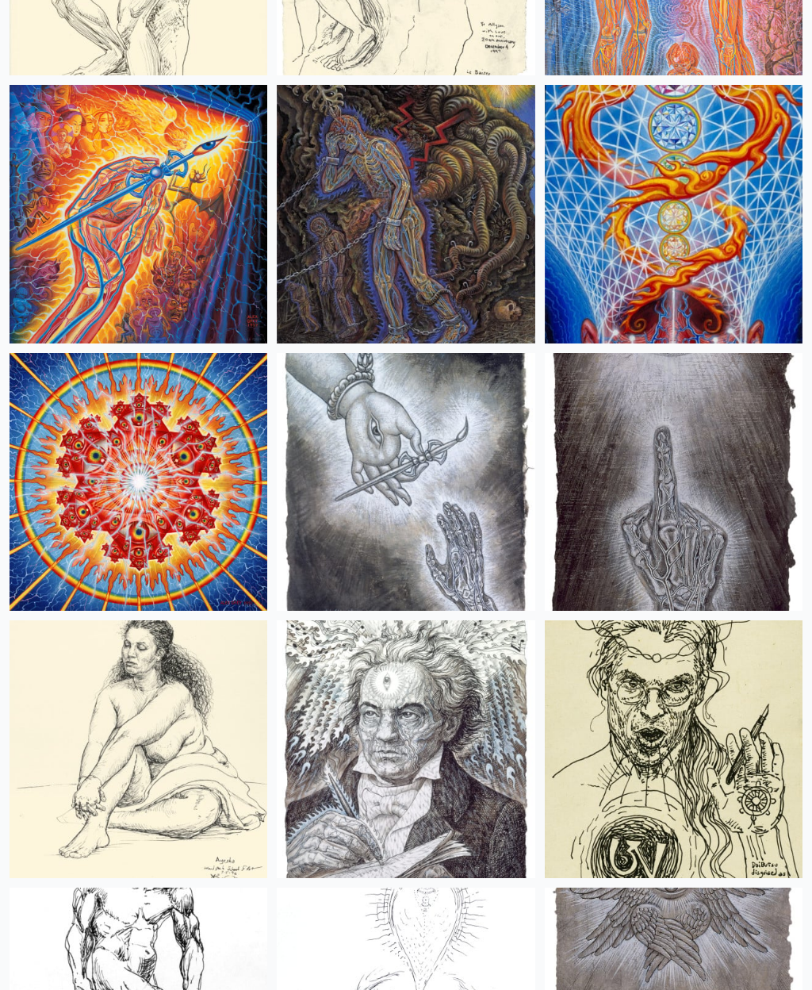
scroll to position [17489, 0]
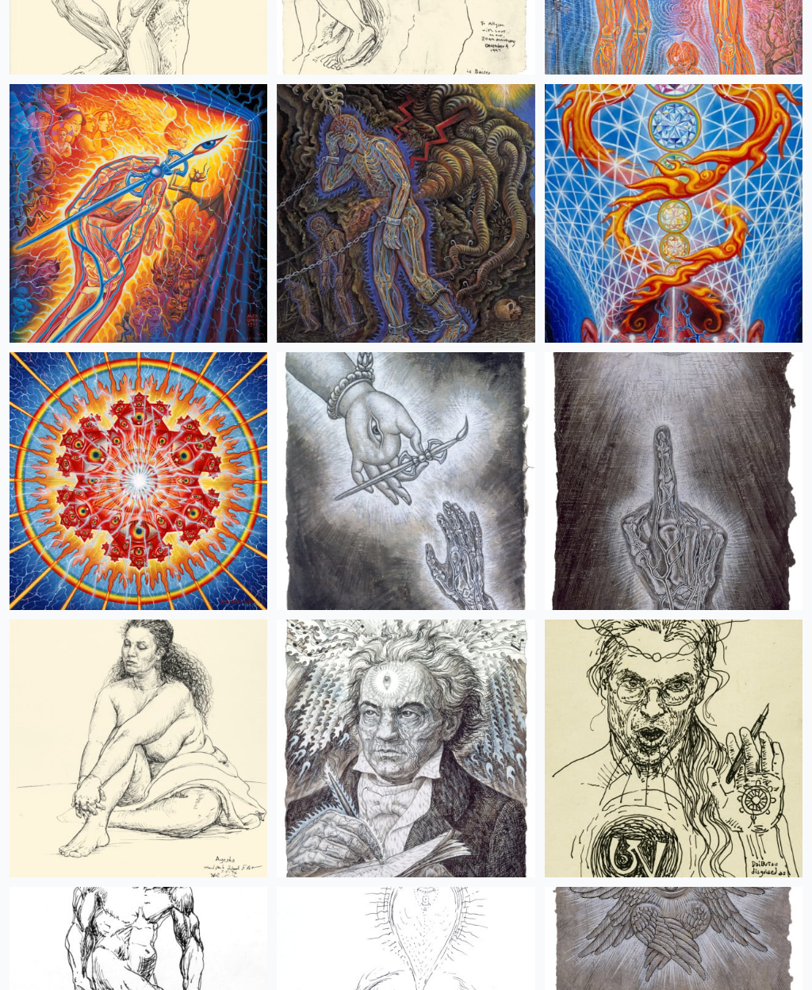
click at [473, 229] on img at bounding box center [406, 213] width 258 height 258
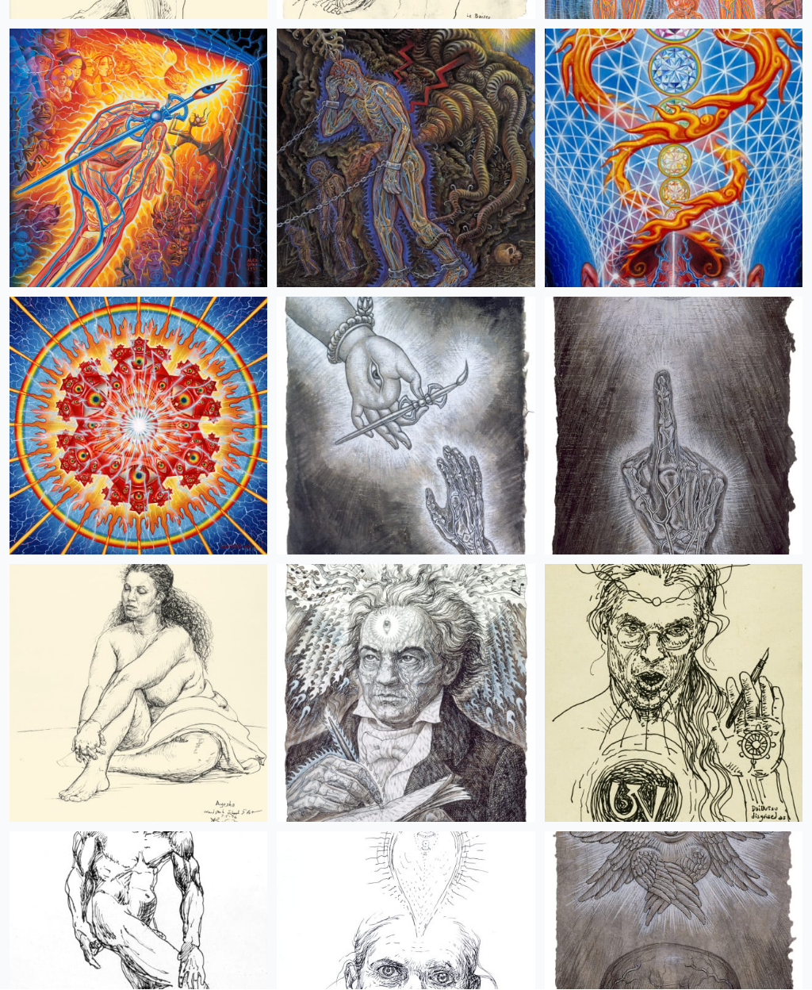
click at [707, 412] on img at bounding box center [674, 427] width 258 height 258
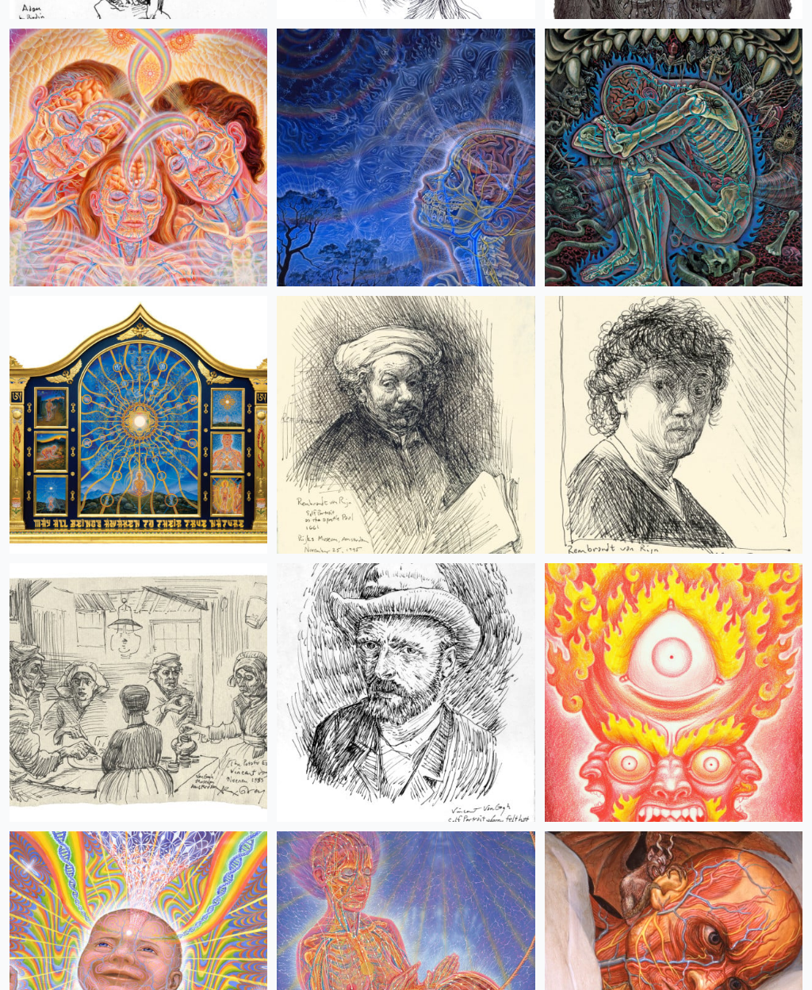
scroll to position [18616, 0]
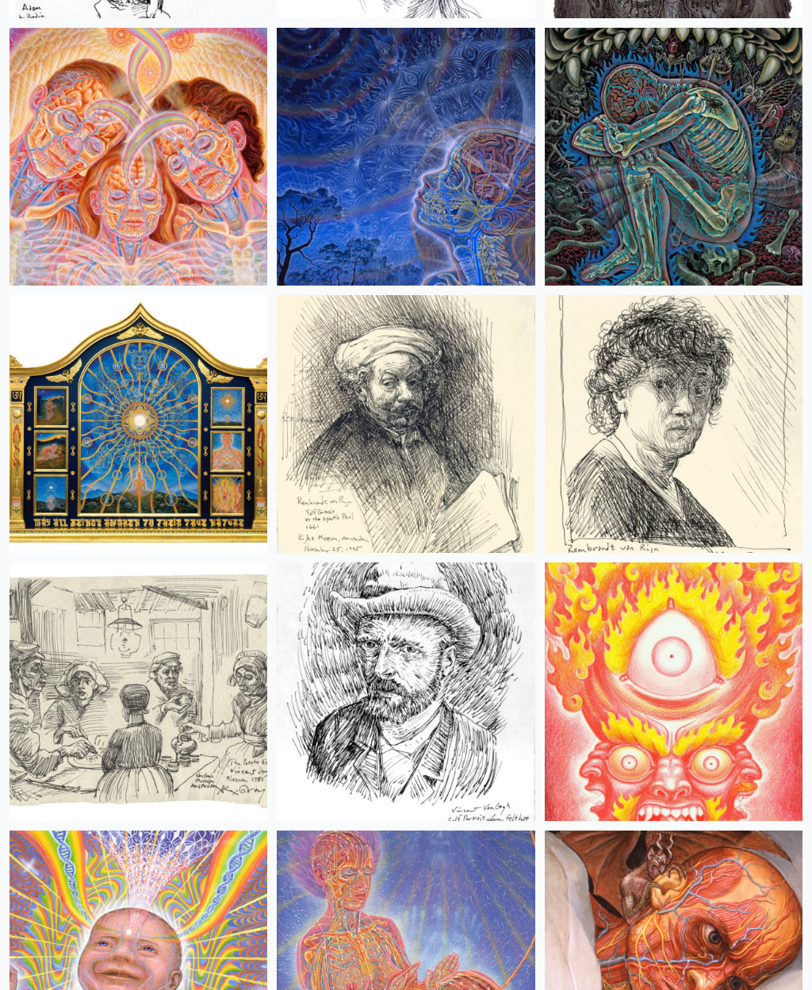
click at [140, 455] on img at bounding box center [139, 425] width 258 height 258
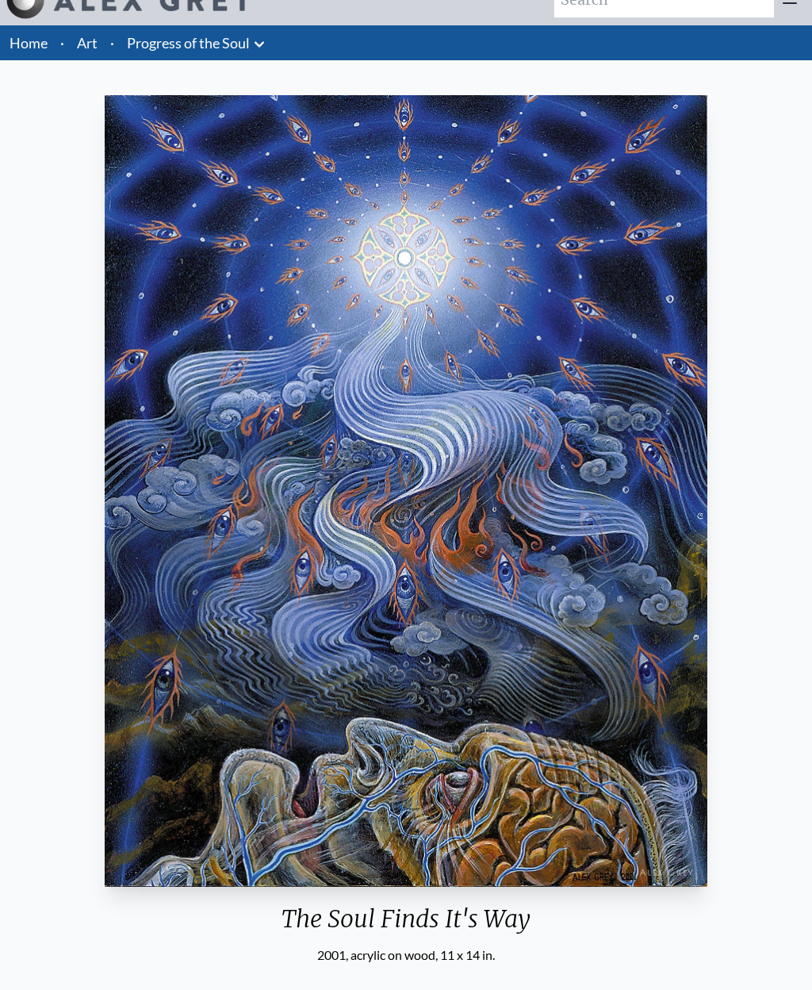
scroll to position [25, 0]
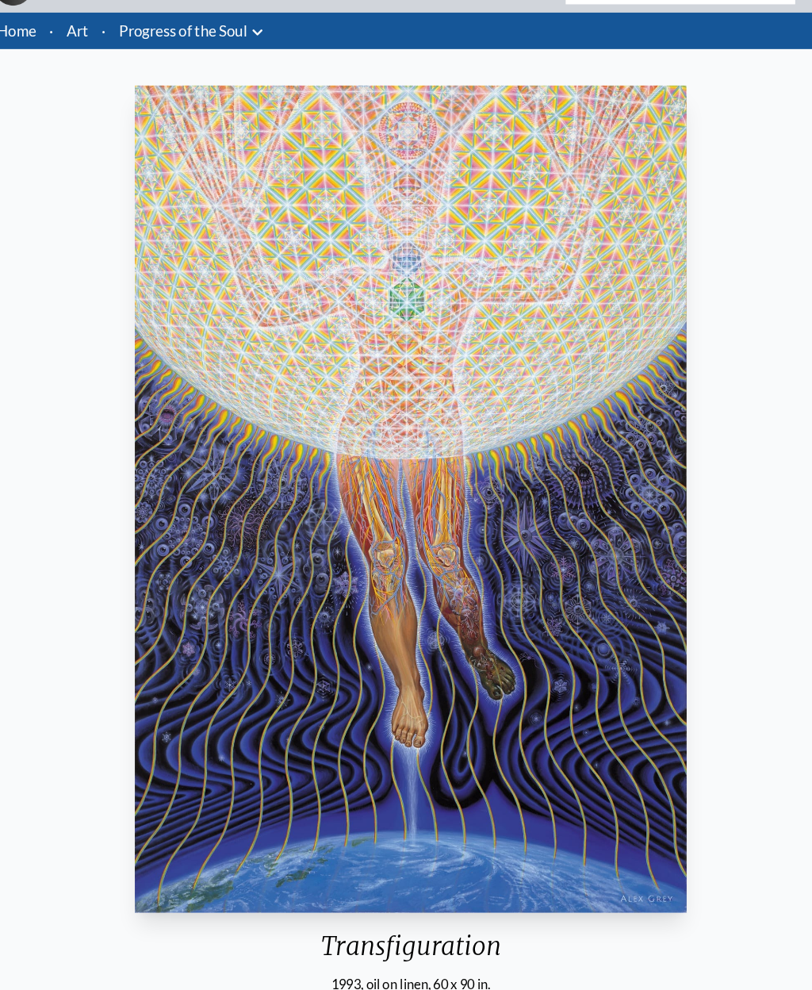
scroll to position [43, 0]
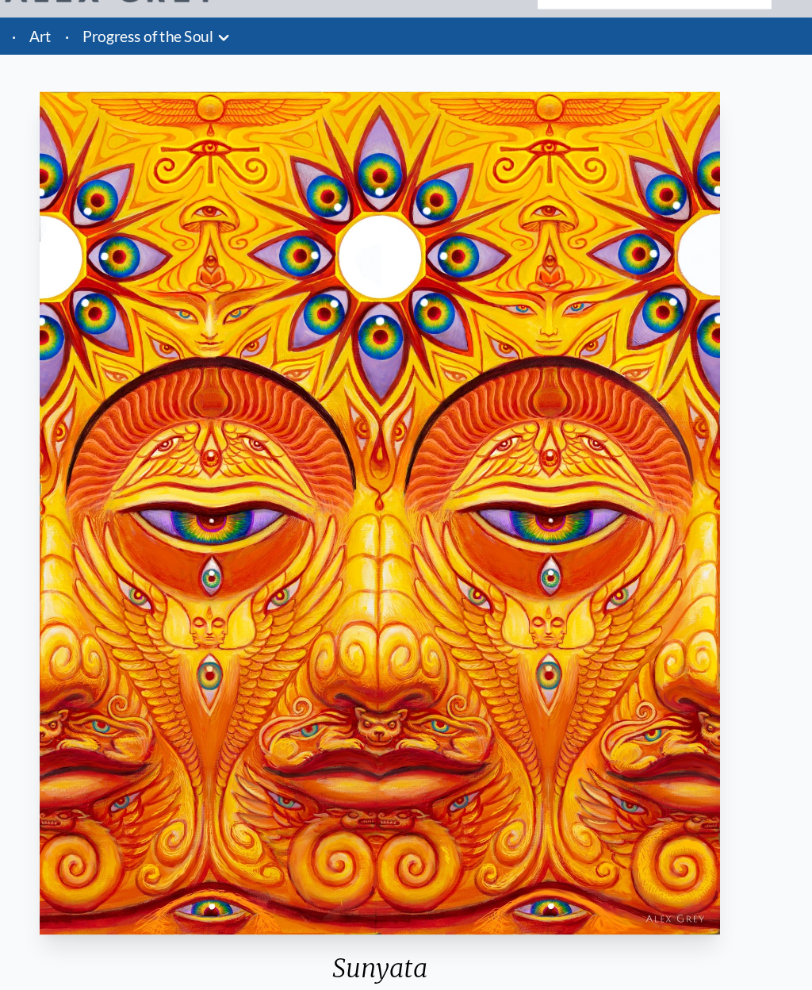
click at [588, 559] on img "116 / 133" at bounding box center [405, 517] width 639 height 792
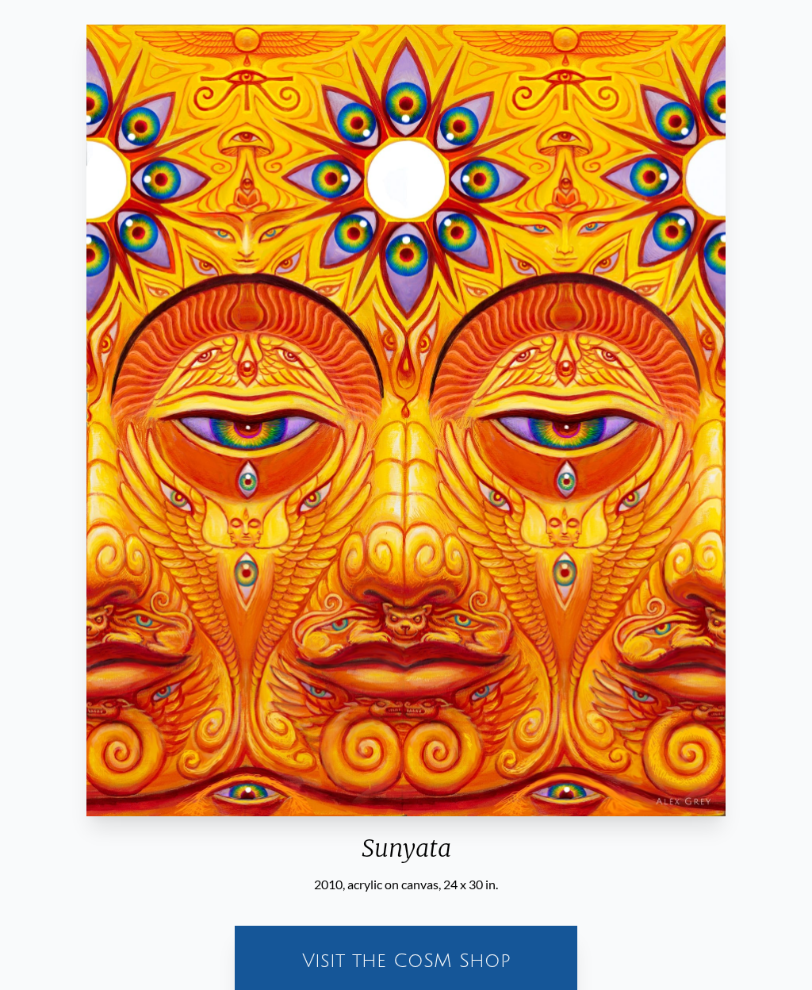
scroll to position [96, 0]
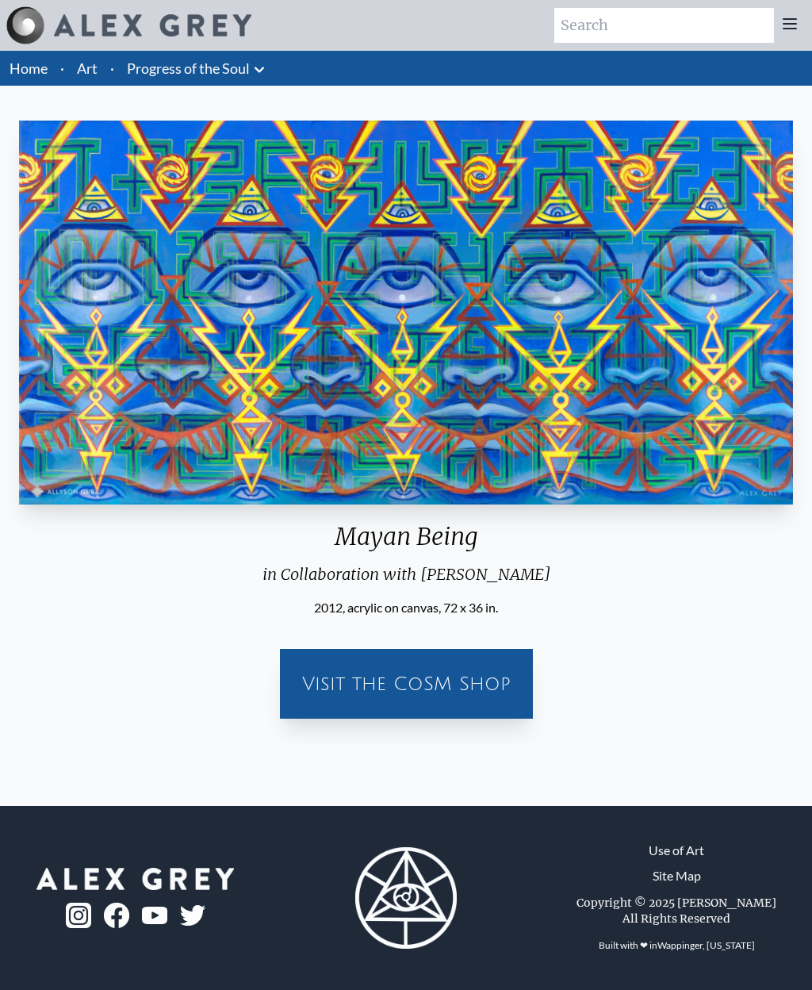
scroll to position [55, 0]
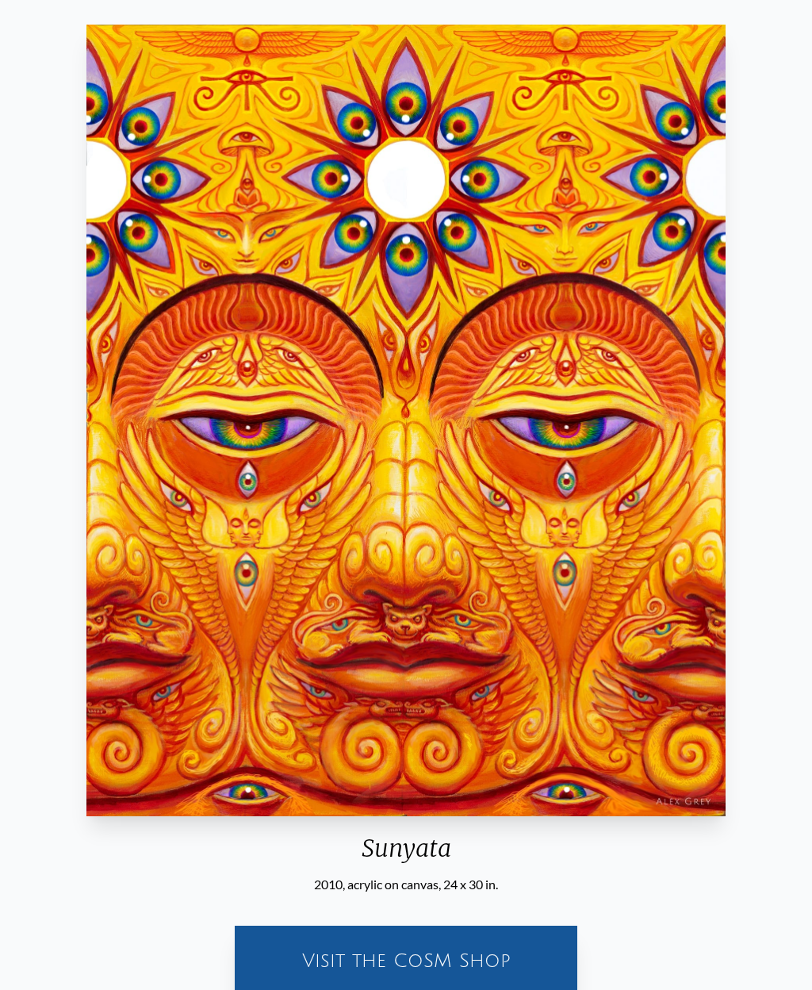
scroll to position [96, 0]
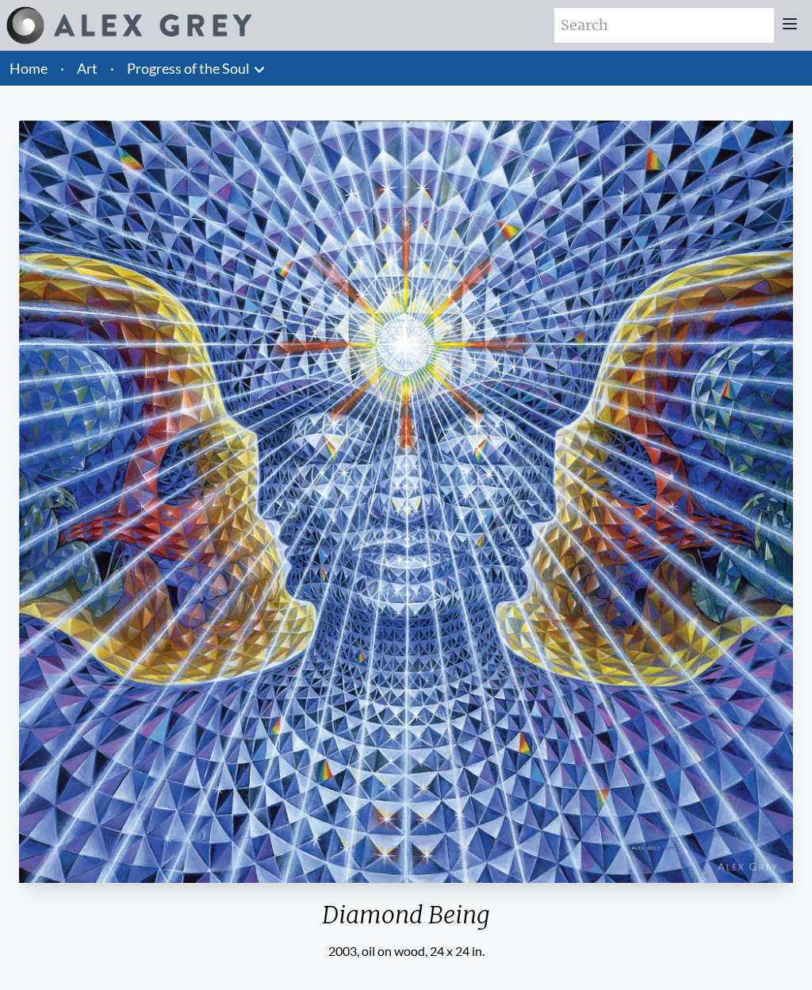
click at [91, 66] on link "Art" at bounding box center [87, 68] width 21 height 22
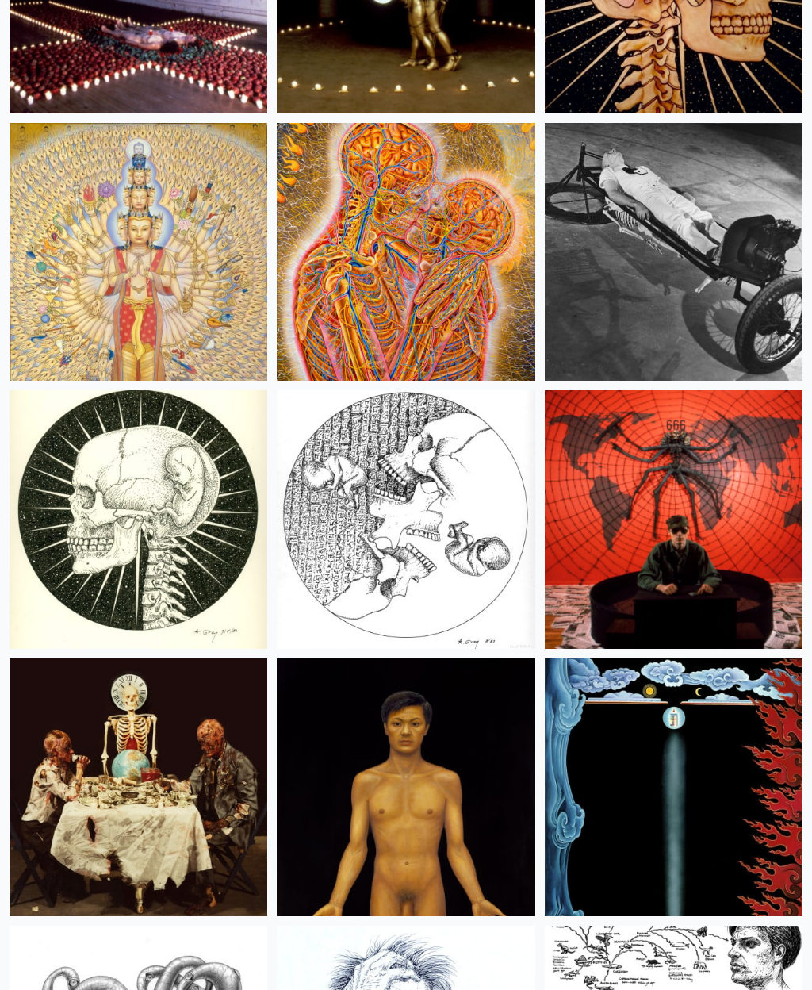
scroll to position [25748, 0]
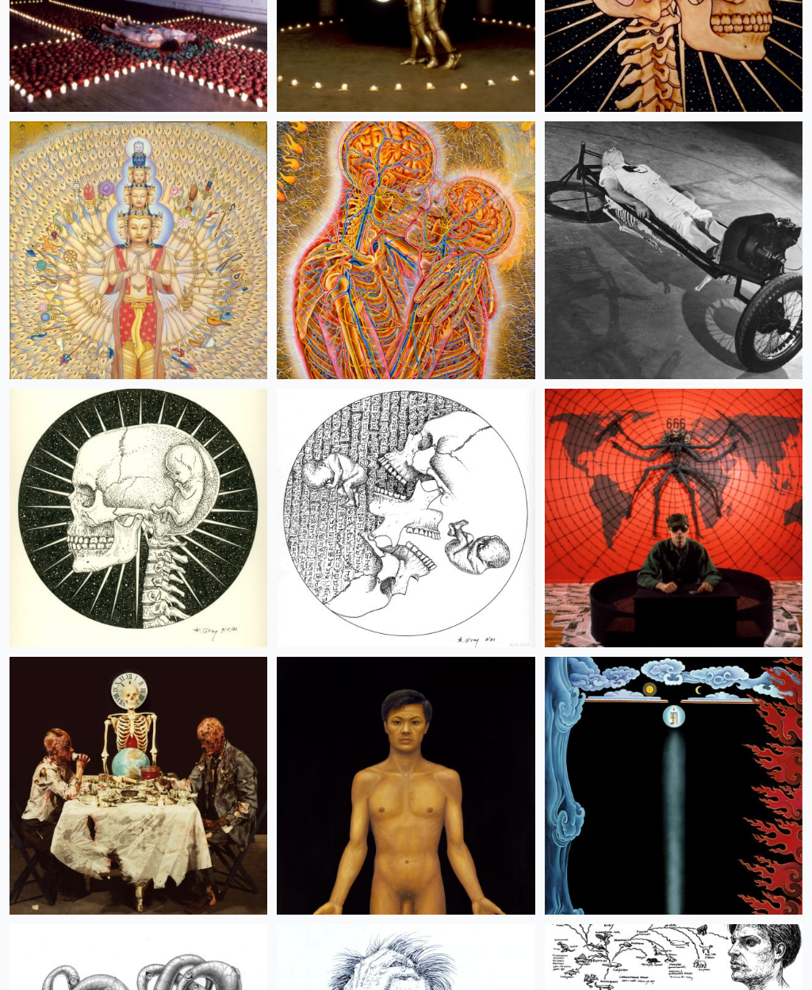
click at [705, 512] on img at bounding box center [674, 519] width 258 height 258
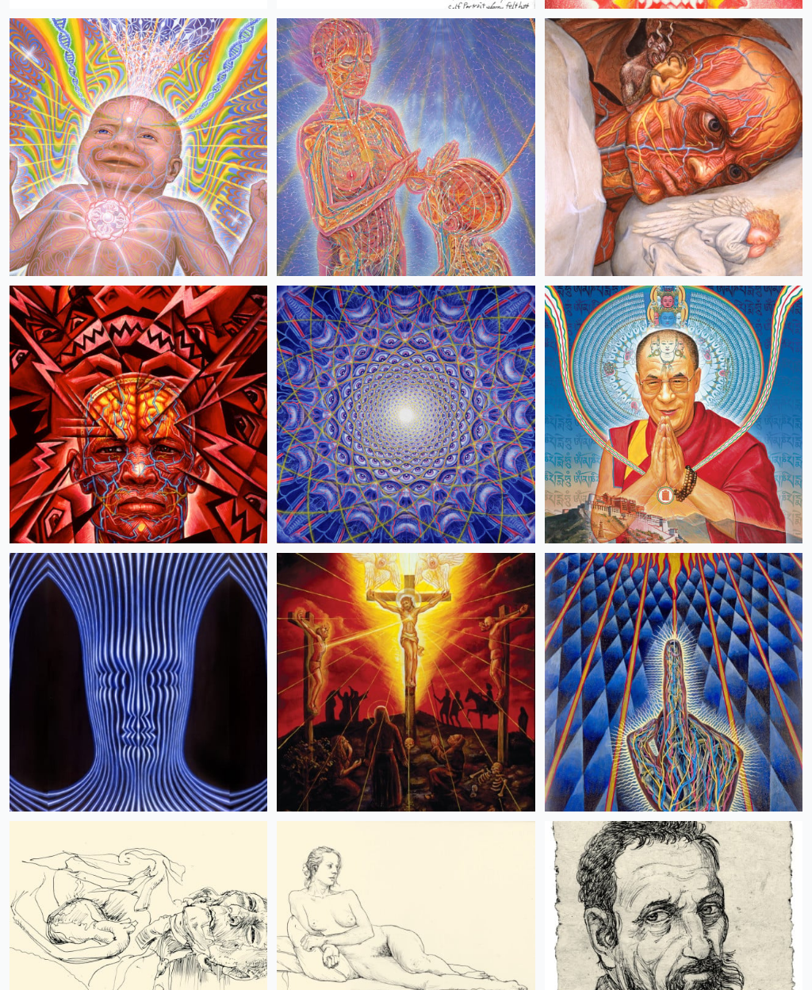
scroll to position [19429, 0]
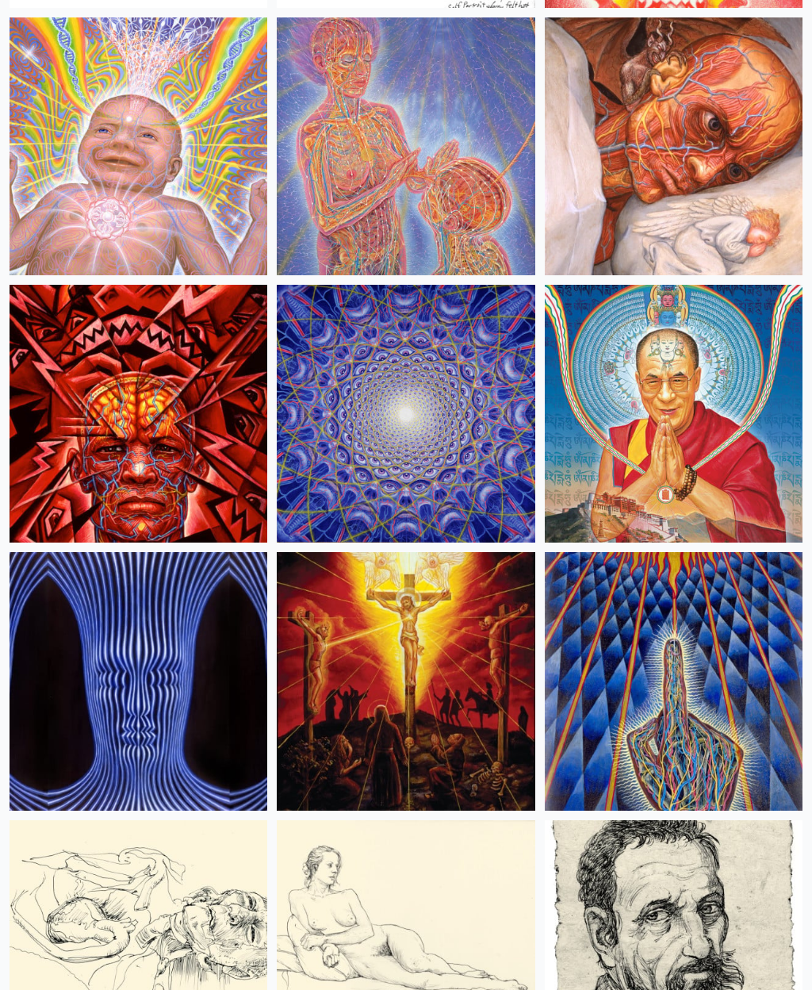
click at [136, 482] on img at bounding box center [139, 415] width 258 height 258
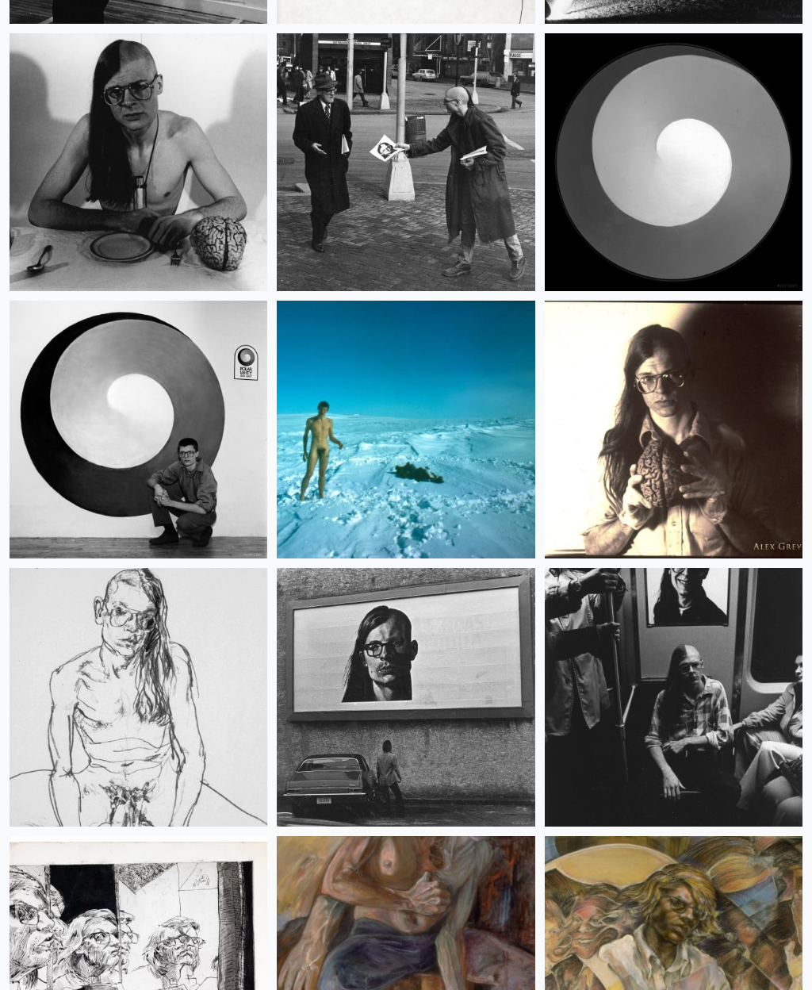
scroll to position [28773, 0]
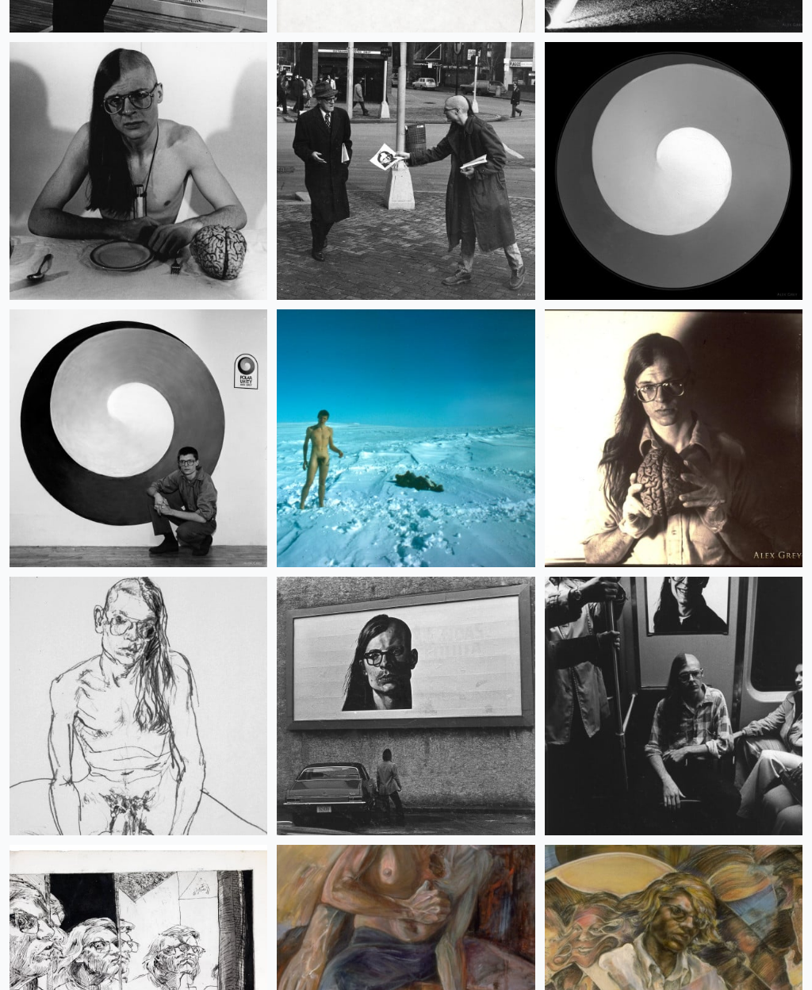
click at [127, 418] on img at bounding box center [139, 438] width 258 height 258
click at [501, 504] on img at bounding box center [406, 439] width 258 height 258
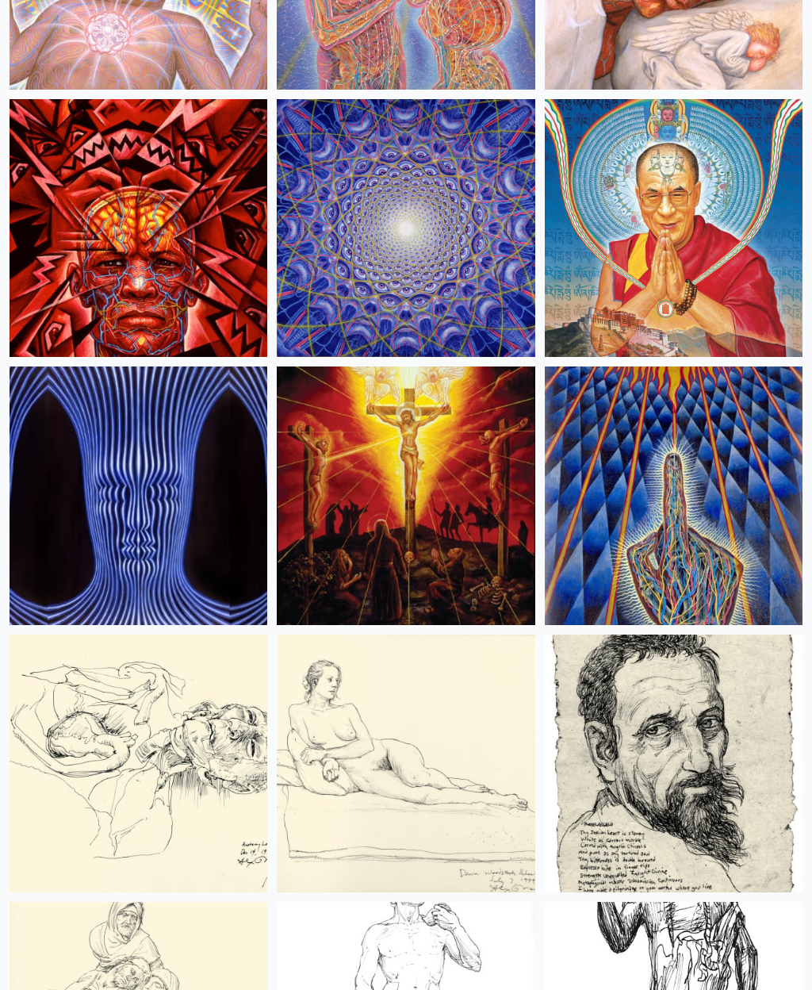
scroll to position [19616, 0]
click at [712, 522] on img at bounding box center [674, 496] width 258 height 258
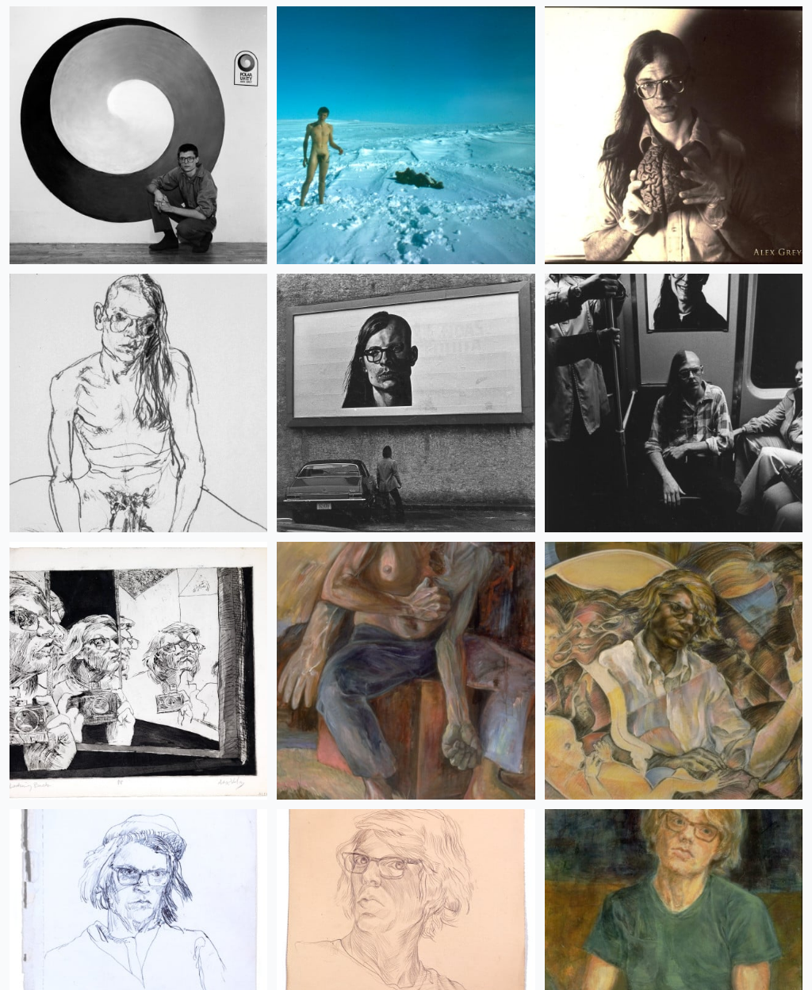
scroll to position [29075, 0]
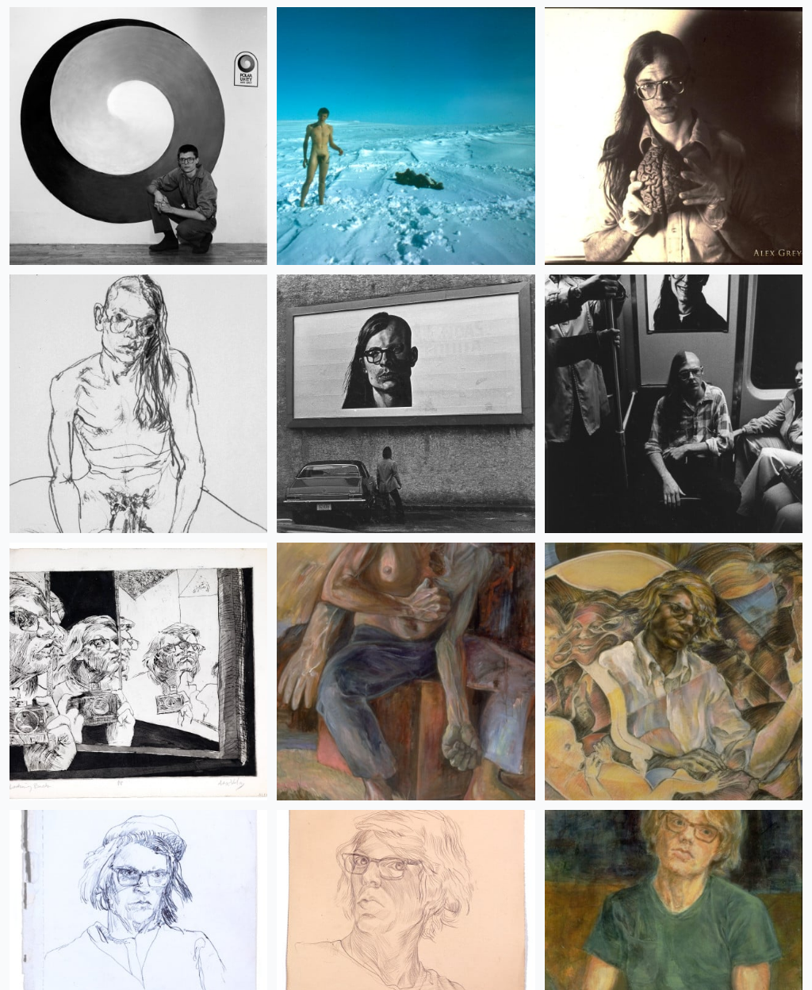
click at [145, 396] on img at bounding box center [139, 404] width 258 height 258
click at [720, 440] on img at bounding box center [674, 404] width 258 height 258
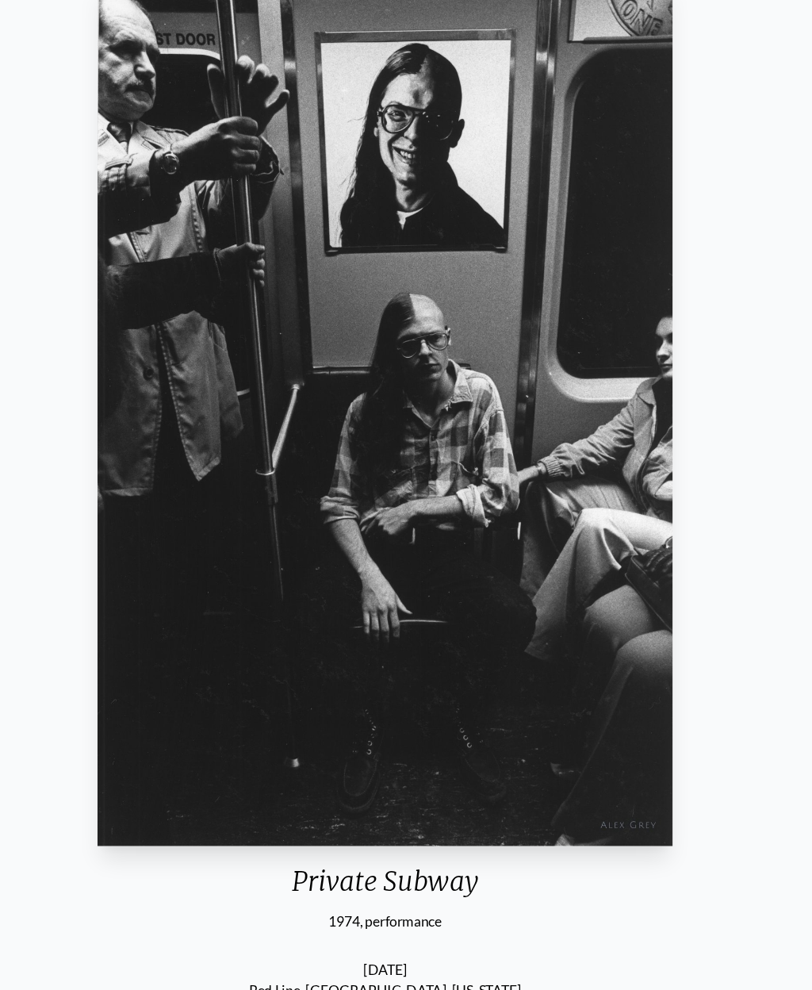
scroll to position [104, 0]
